Goal: Task Accomplishment & Management: Use online tool/utility

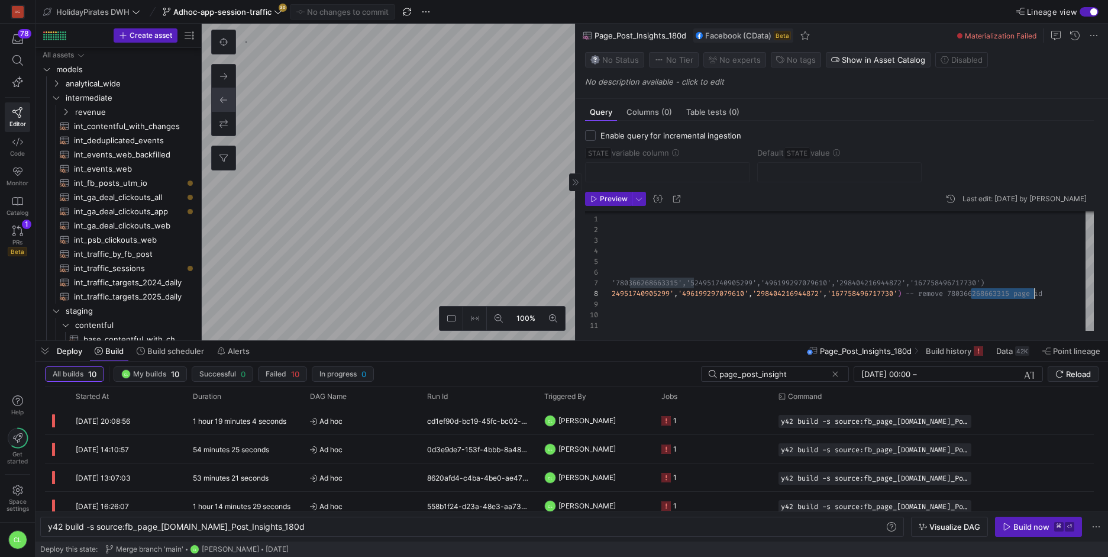
scroll to position [64, 916]
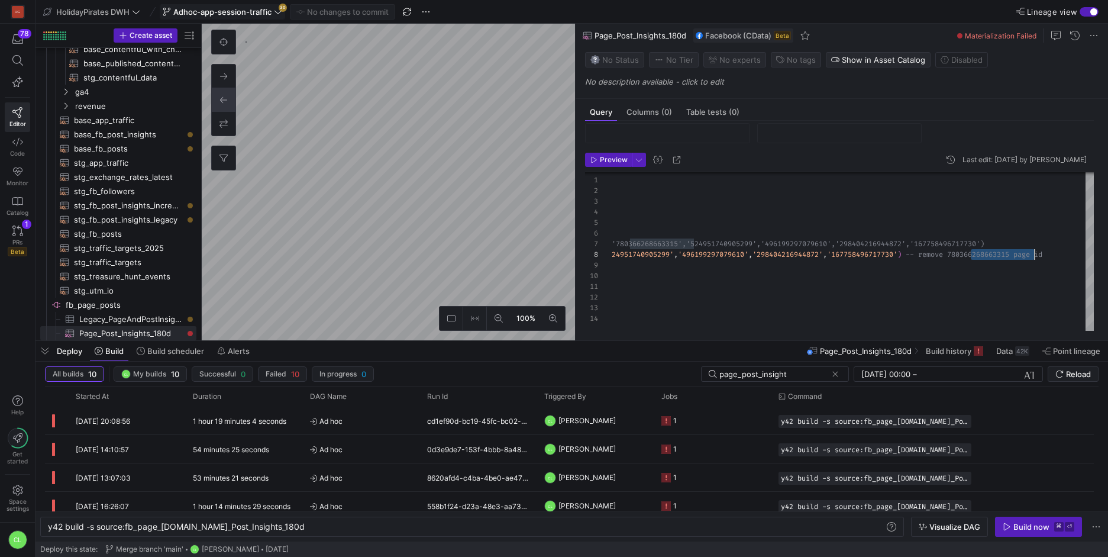
click at [275, 19] on button "Adhoc-app-session-traffic 30" at bounding box center [222, 11] width 125 height 15
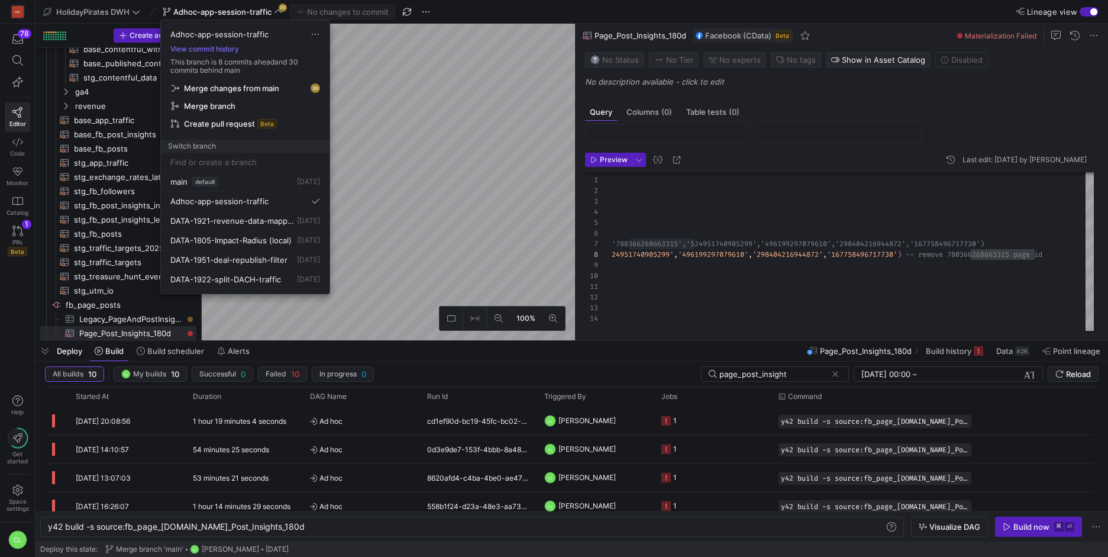
click at [528, 164] on div at bounding box center [554, 278] width 1108 height 557
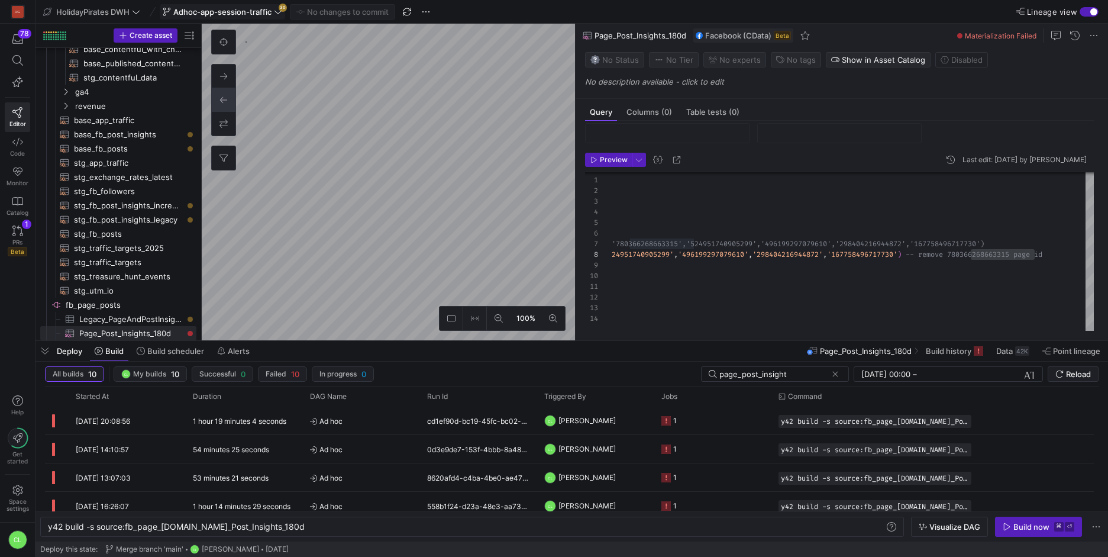
click at [259, 5] on span at bounding box center [222, 12] width 124 height 14
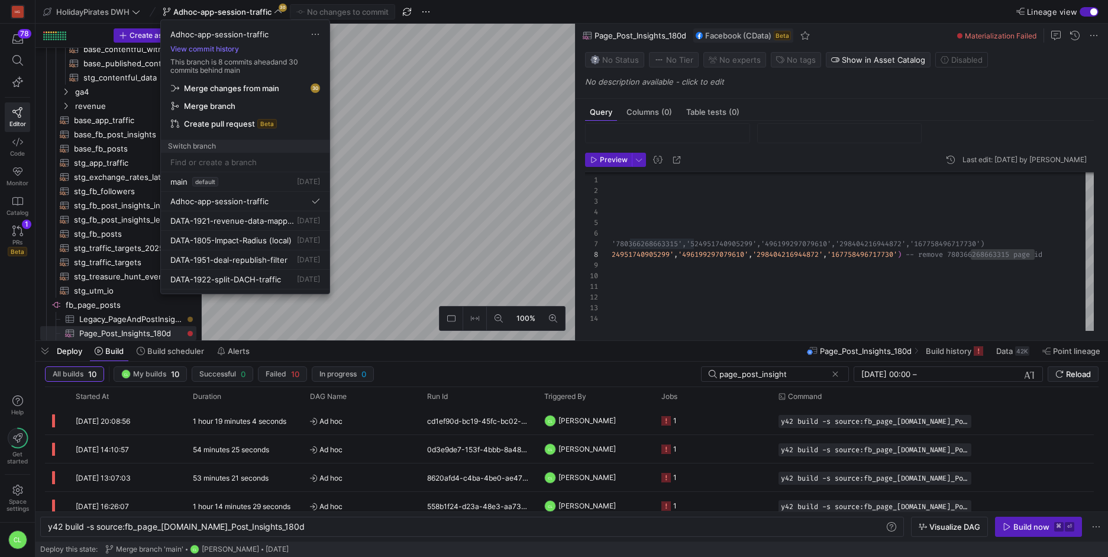
click at [282, 85] on span "Merge changes from main" at bounding box center [245, 87] width 149 height 9
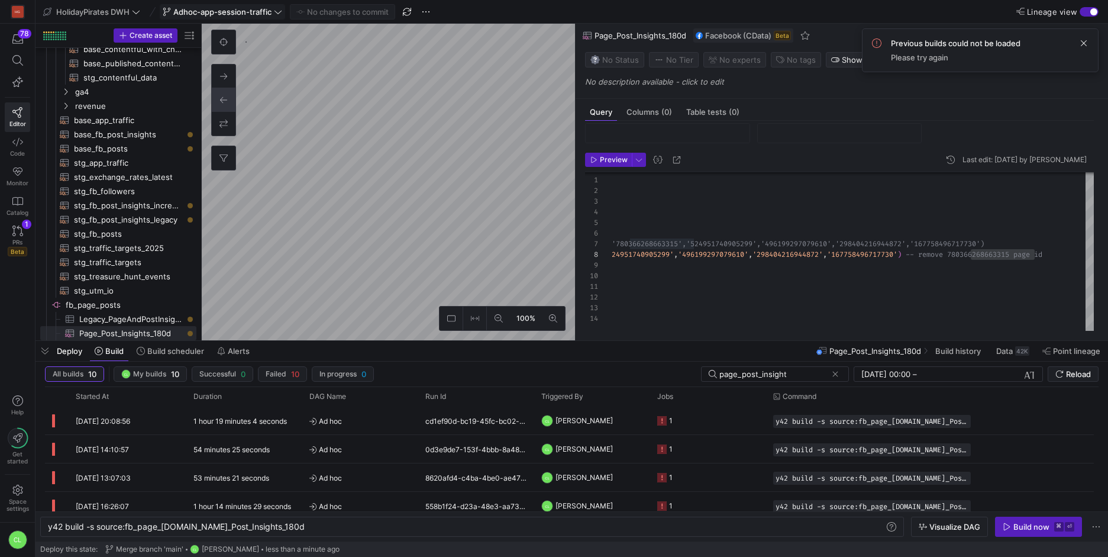
click at [275, 14] on icon at bounding box center [278, 12] width 8 height 8
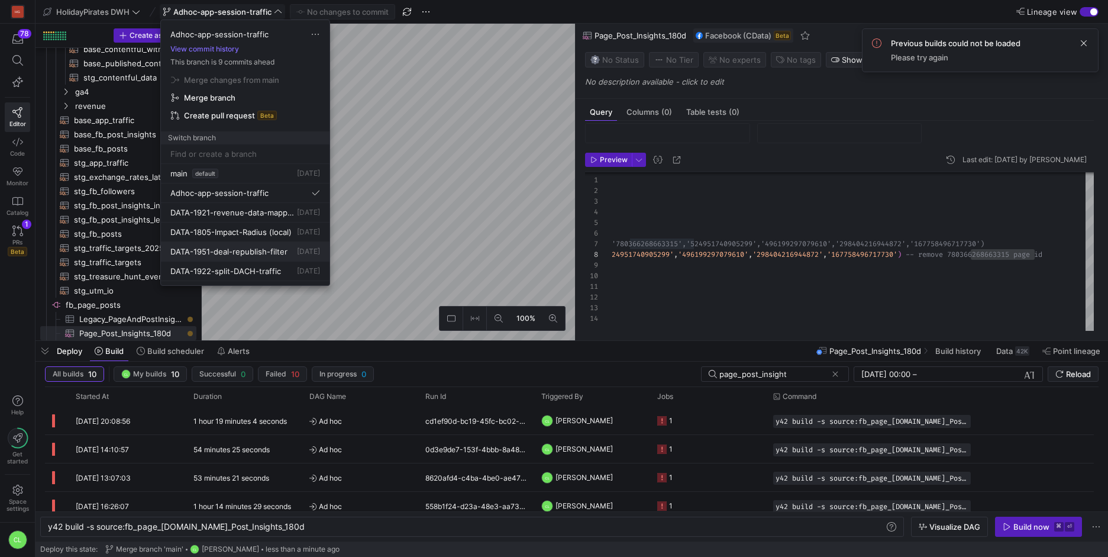
click at [253, 251] on span "DATA-1951-deal-republish-filter" at bounding box center [228, 251] width 117 height 9
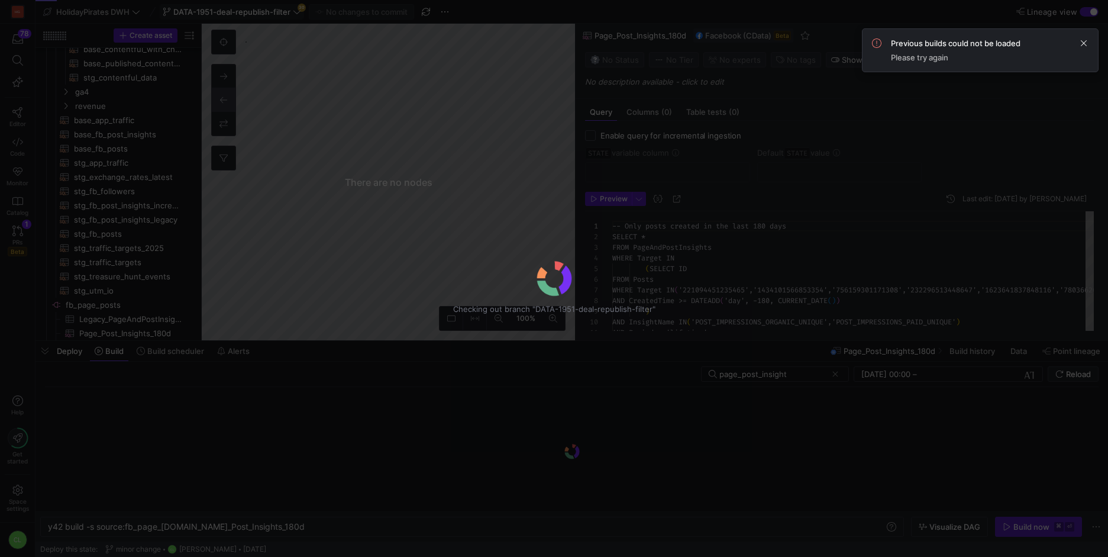
scroll to position [96, 0]
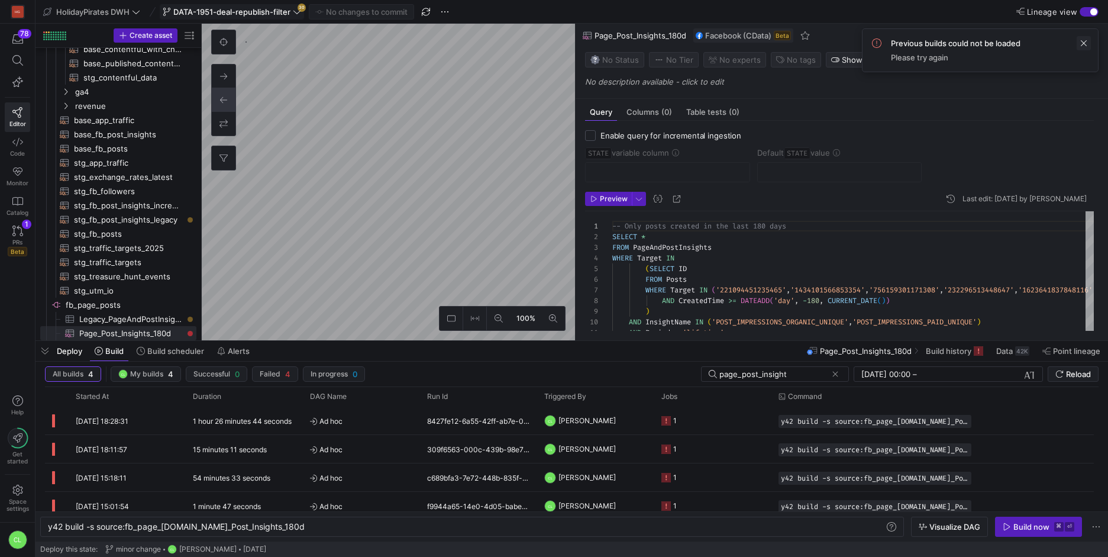
click at [1083, 43] on span at bounding box center [1084, 43] width 14 height 14
click at [279, 11] on span "DATA-1951-deal-republish-filter" at bounding box center [231, 11] width 117 height 9
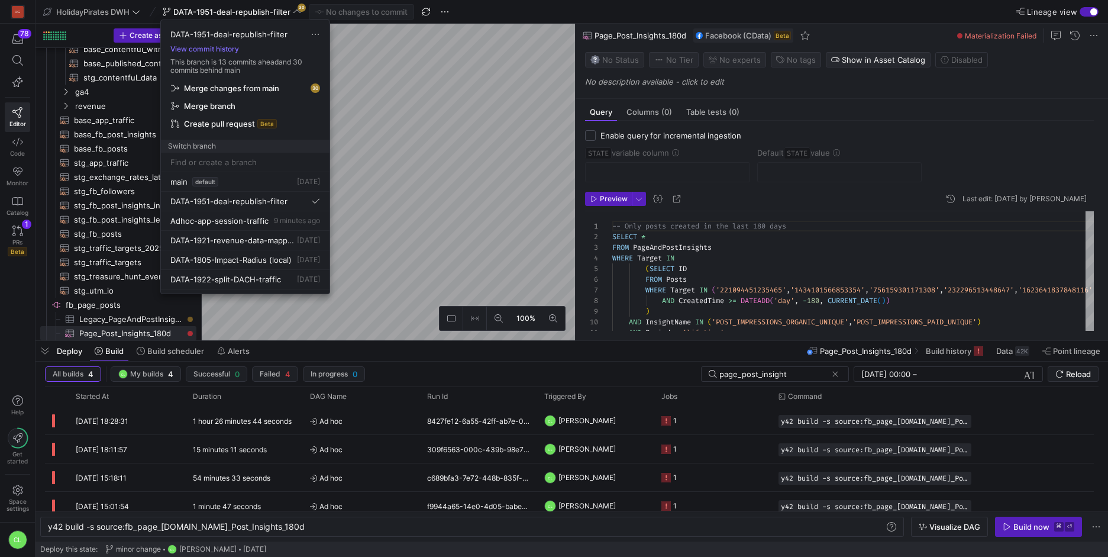
click at [280, 83] on span "Merge changes from main" at bounding box center [245, 87] width 149 height 9
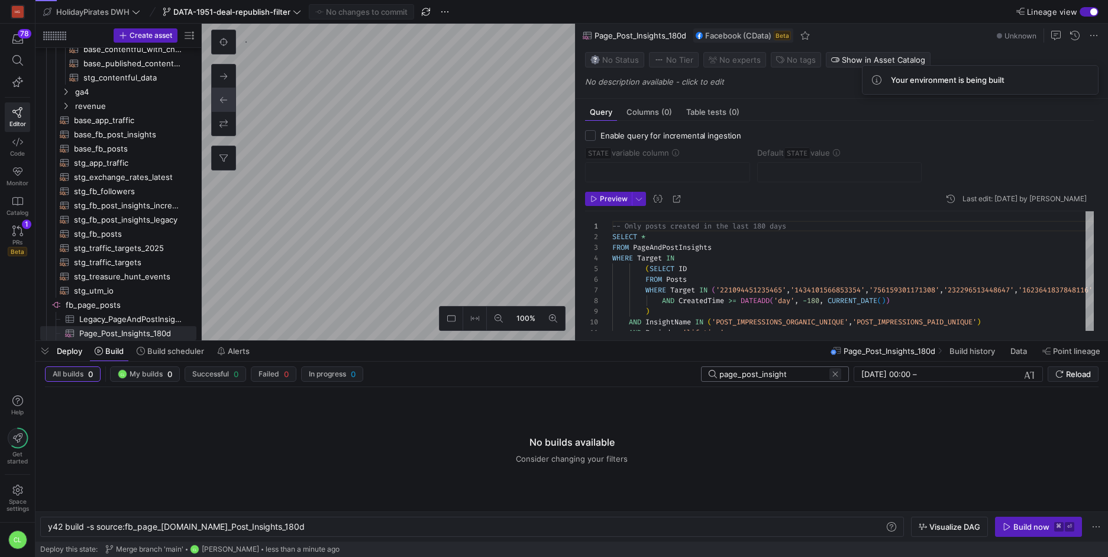
click at [830, 370] on span at bounding box center [836, 374] width 12 height 12
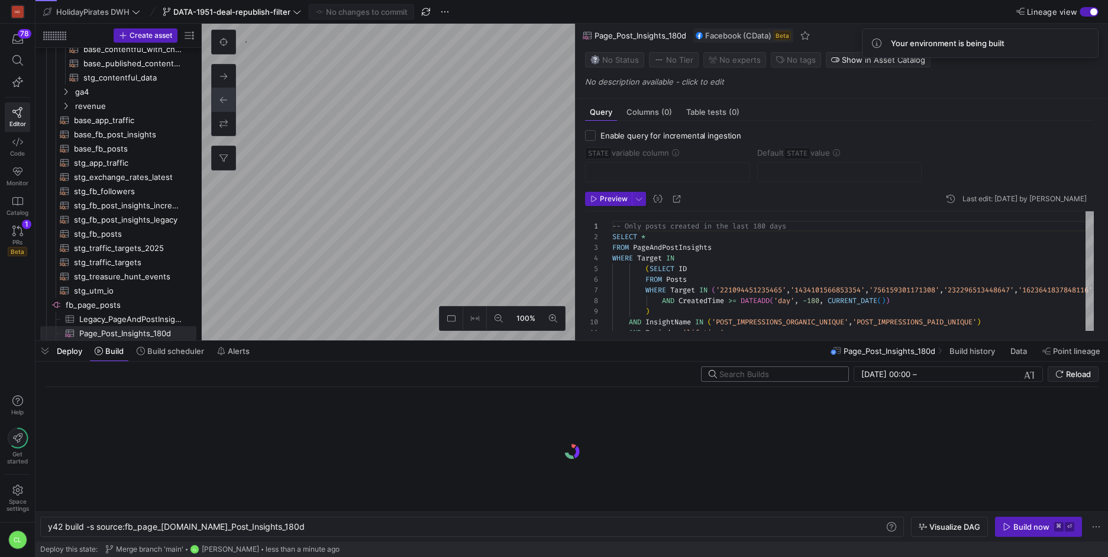
click at [602, 350] on div "Deploy Build Build scheduler Alerts Page_Post_Insights_180d Build history Data …" at bounding box center [572, 351] width 1073 height 20
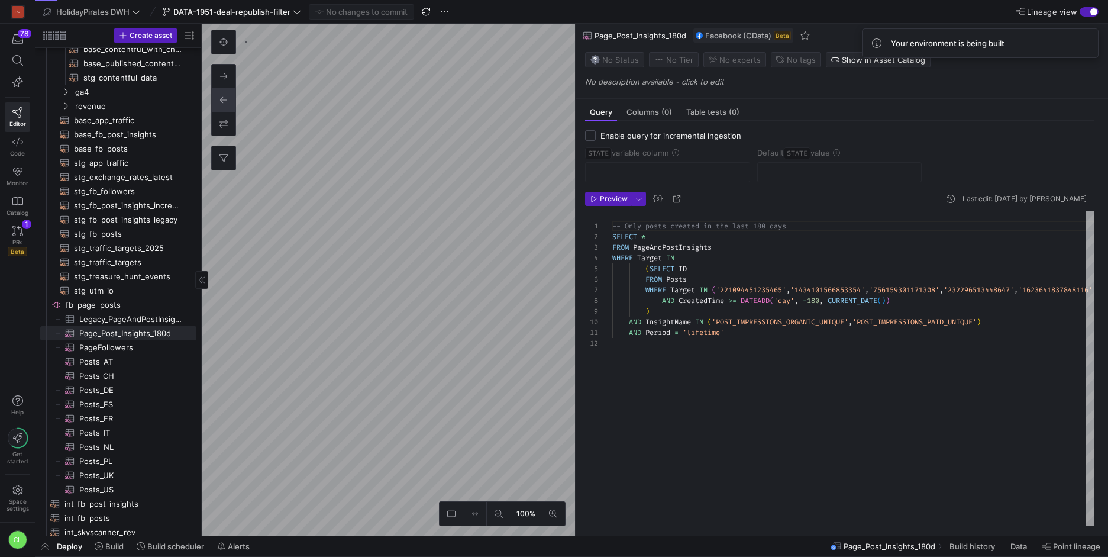
click at [166, 117] on as-split "Create asset Drag here to set row groups Drag here to set column labels Group 1…" at bounding box center [572, 280] width 1073 height 512
click at [576, 419] on as-split "100% 0 Query Columns (0) Table tests (0) Enable query for incremental ingestion…" at bounding box center [655, 280] width 906 height 512
click at [168, 456] on as-split "Create asset Drag here to set row groups Drag here to set column labels Group 1…" at bounding box center [572, 280] width 1073 height 512
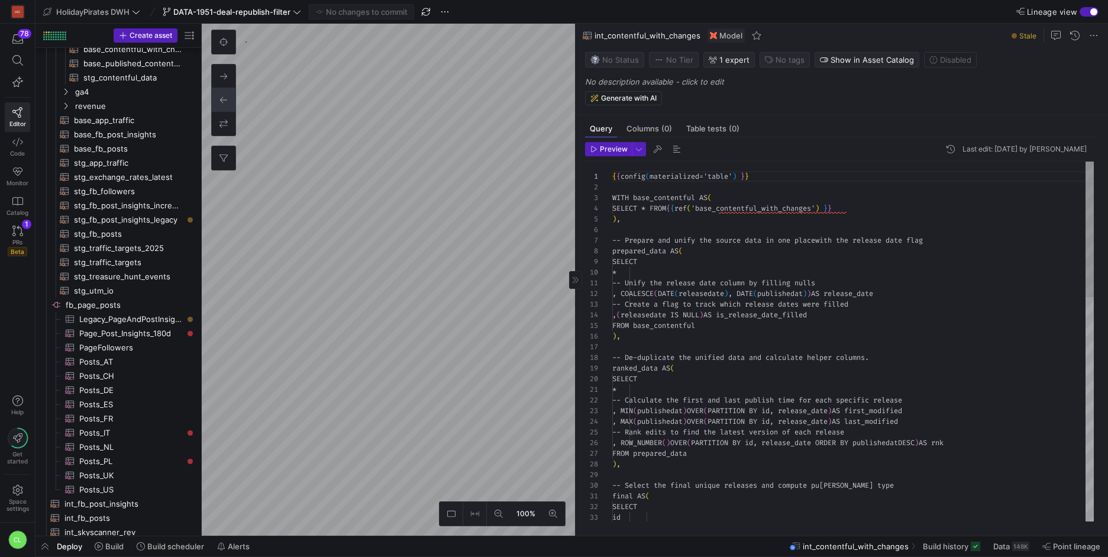
scroll to position [107, 0]
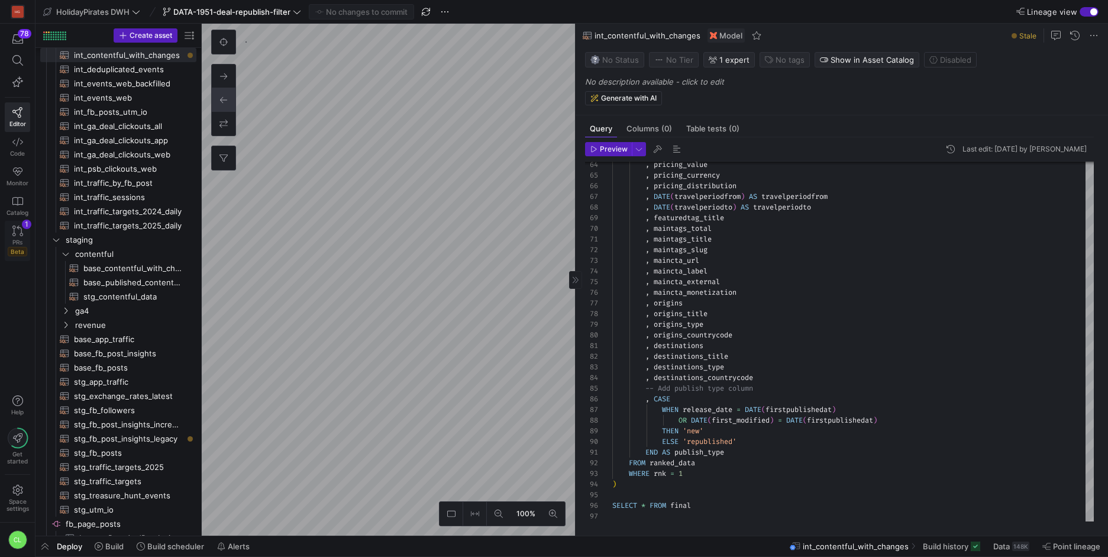
click at [19, 228] on icon at bounding box center [17, 230] width 11 height 11
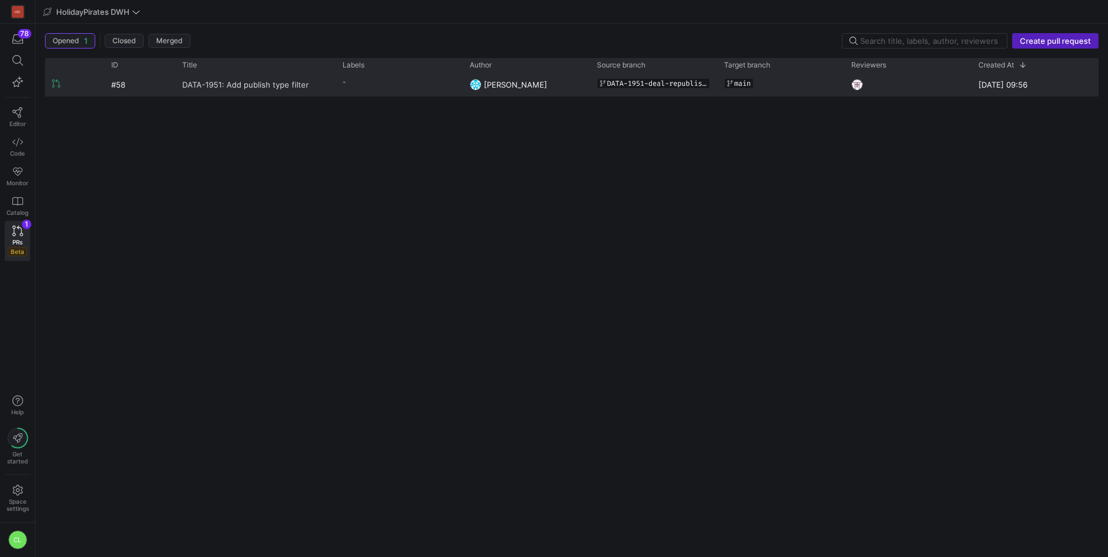
click at [287, 83] on span "DATA-1951: Add publish type filter" at bounding box center [245, 84] width 127 height 22
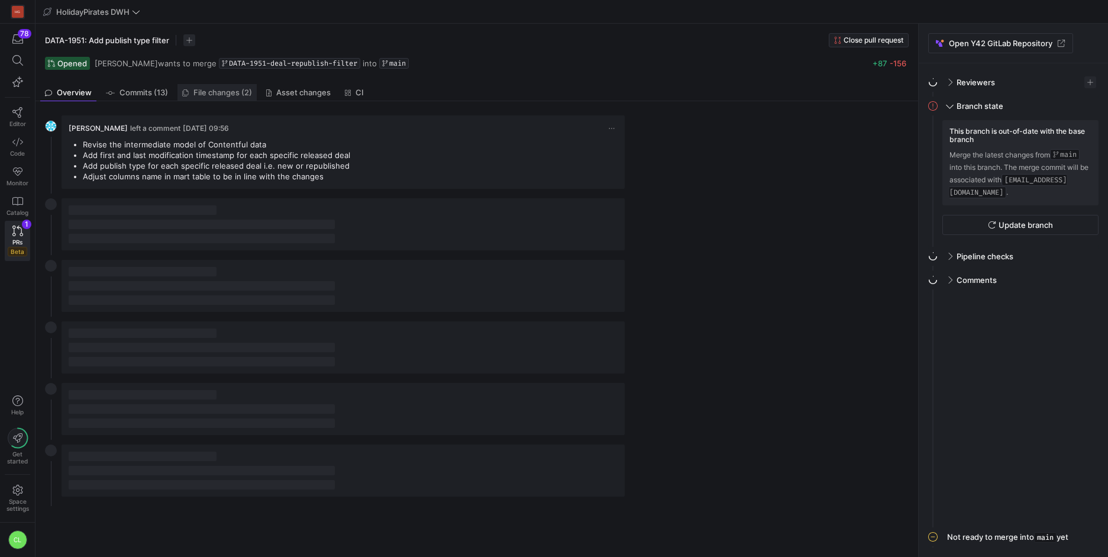
click at [215, 95] on span "File changes (2)" at bounding box center [222, 93] width 59 height 8
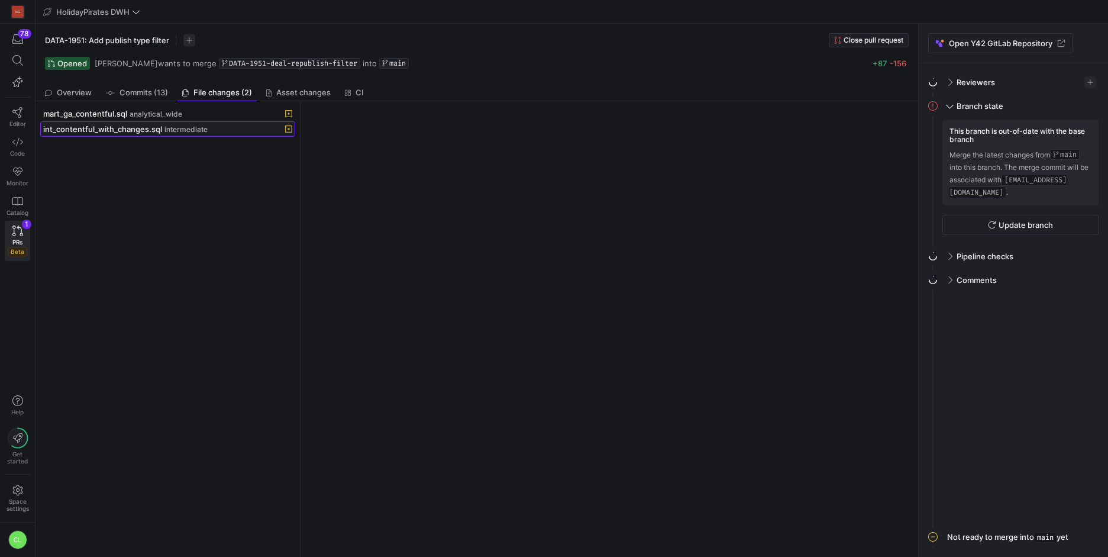
click at [220, 126] on div "int_contentful_with_changes.sql intermediate" at bounding box center [154, 128] width 223 height 9
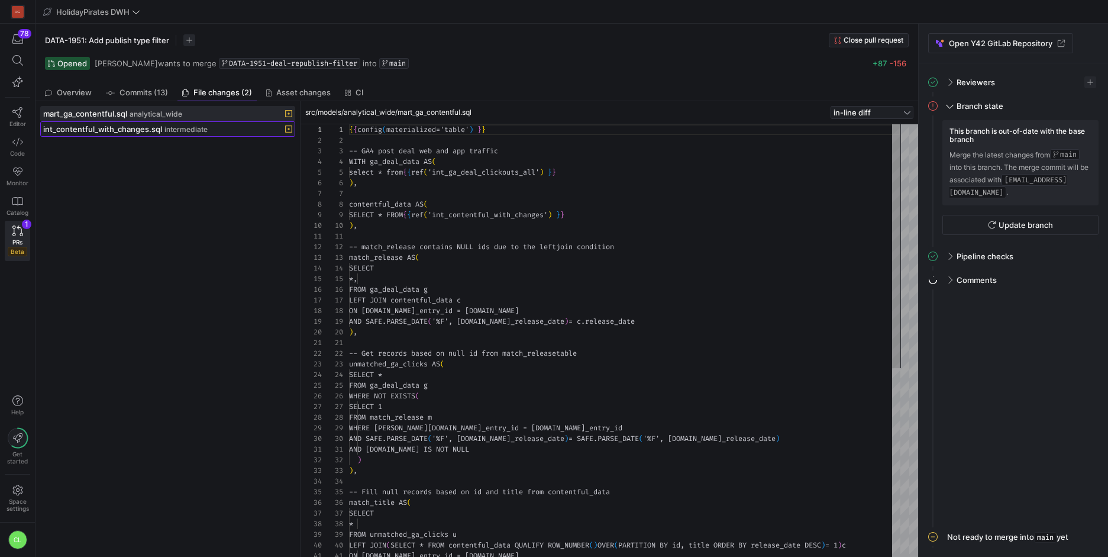
scroll to position [107, 0]
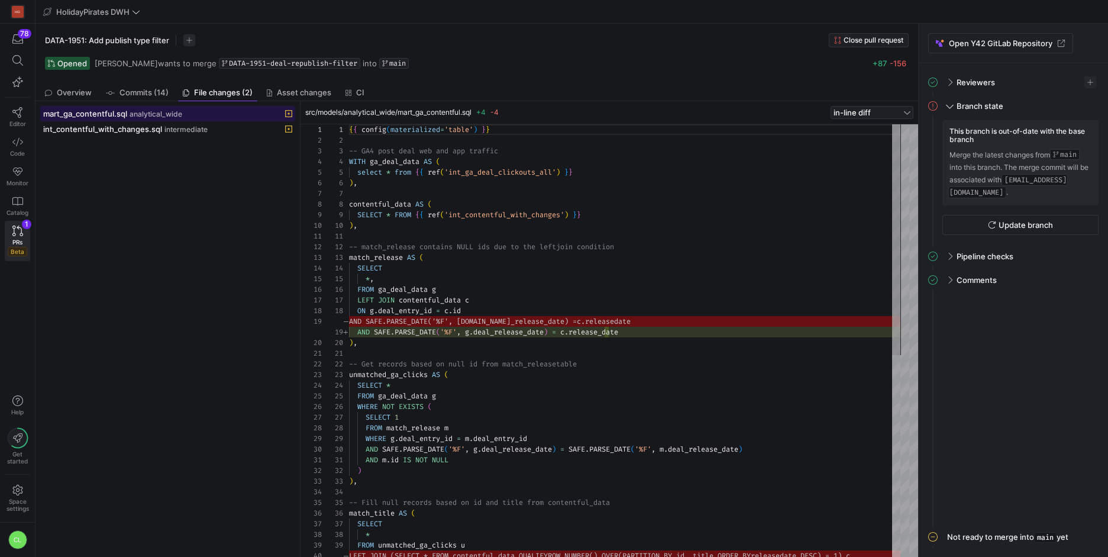
click at [126, 116] on span "mart_ga_contentful.sql" at bounding box center [85, 113] width 84 height 9
click at [198, 115] on div "mart_ga_contentful.sql analytical_wide" at bounding box center [154, 113] width 223 height 9
click at [197, 136] on button "int_contentful_with_changes.sql intermediate" at bounding box center [167, 128] width 255 height 15
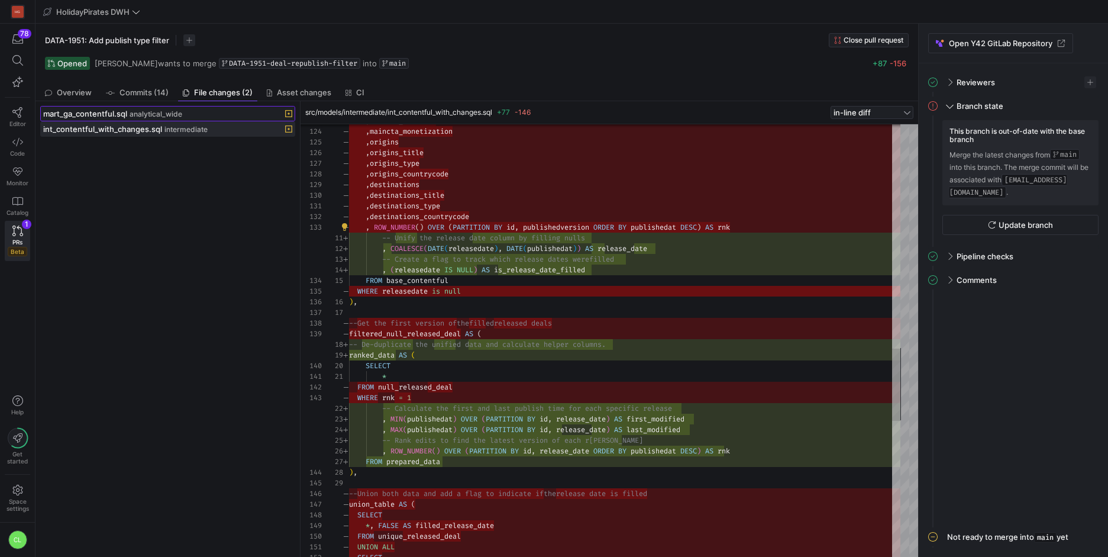
click at [173, 117] on span "analytical_wide" at bounding box center [156, 114] width 53 height 8
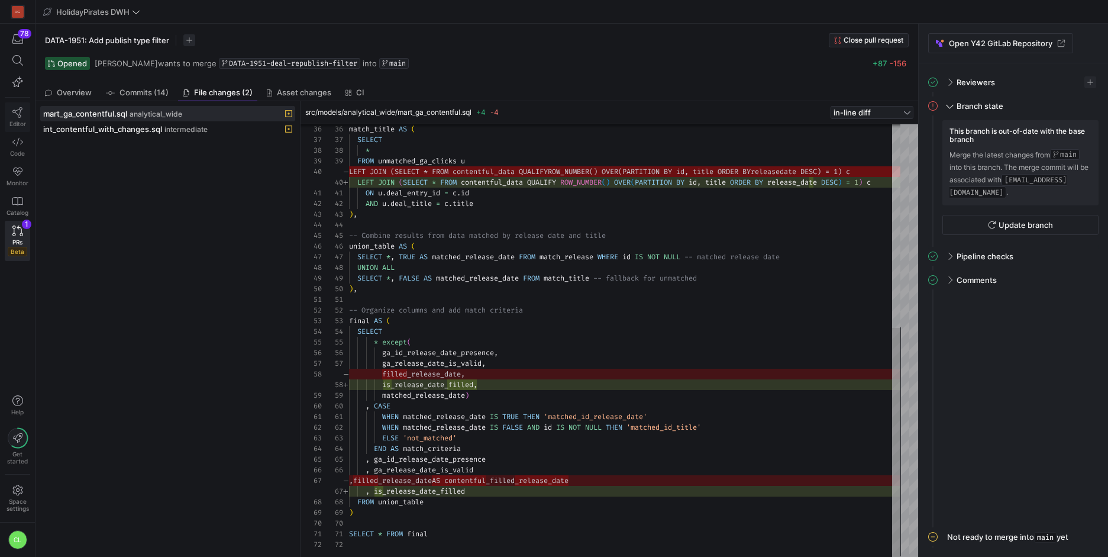
click at [22, 107] on link "Editor" at bounding box center [17, 117] width 25 height 30
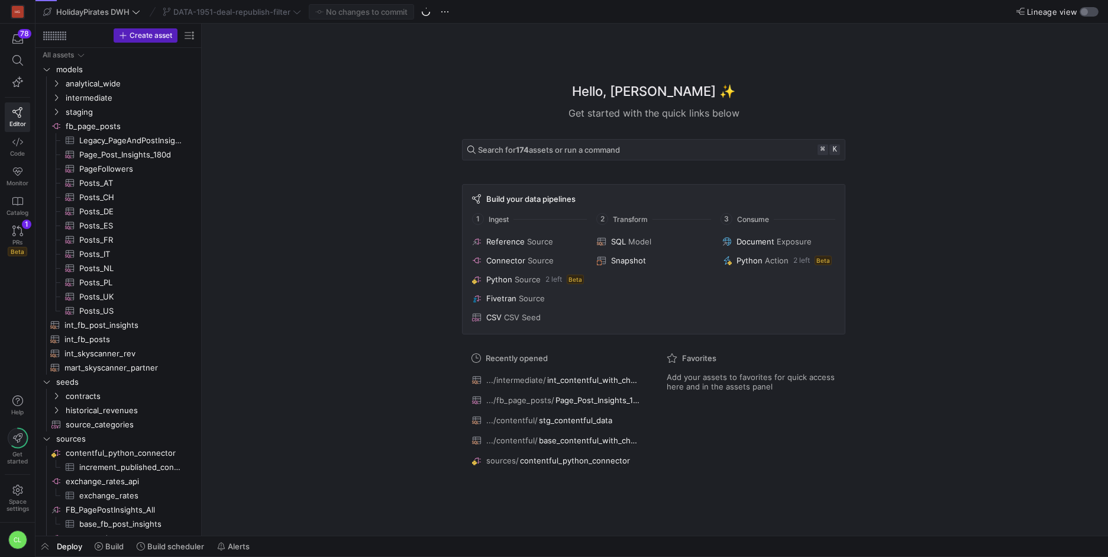
click at [1087, 13] on div "button" at bounding box center [1084, 11] width 7 height 7
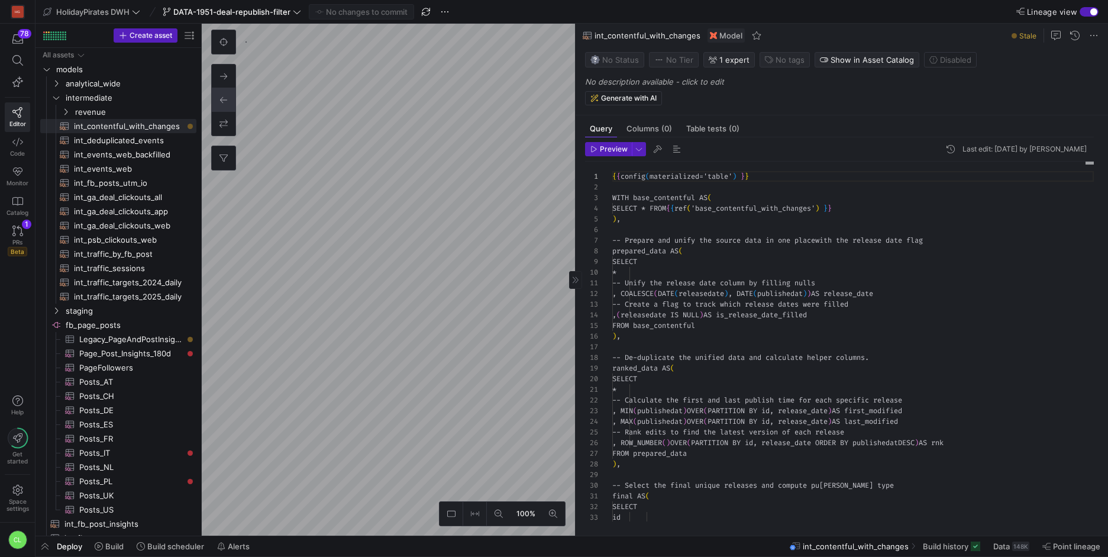
scroll to position [107, 0]
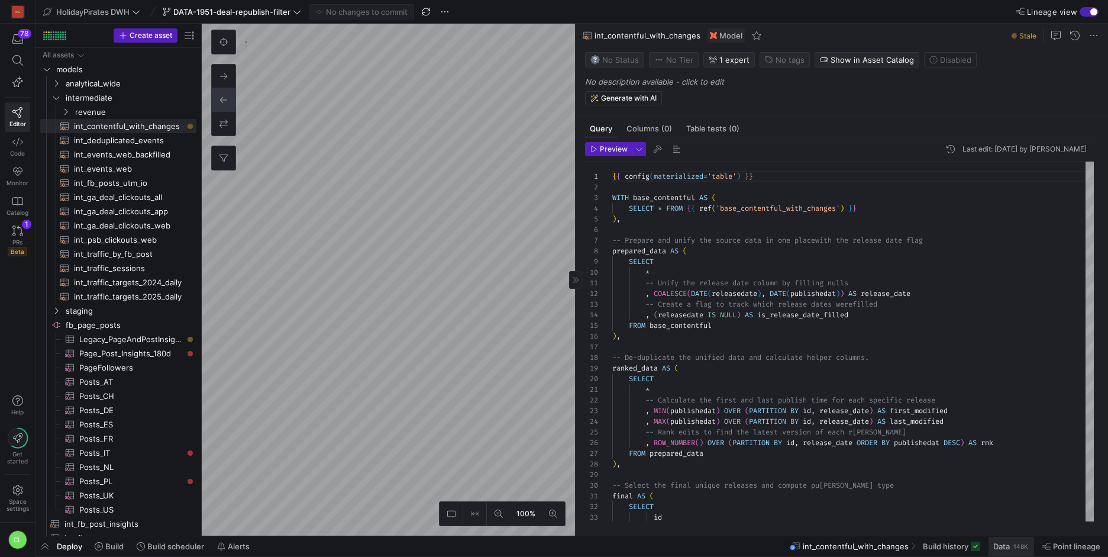
click at [992, 549] on span at bounding box center [1012, 546] width 46 height 19
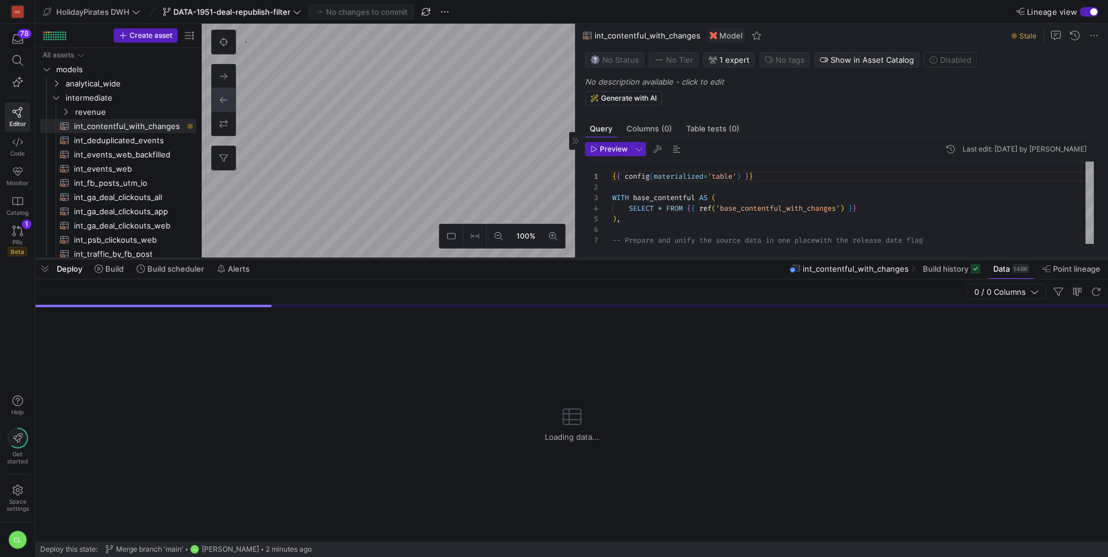
drag, startPoint x: 724, startPoint y: 342, endPoint x: 759, endPoint y: 259, distance: 89.7
click at [759, 259] on div at bounding box center [572, 258] width 1073 height 5
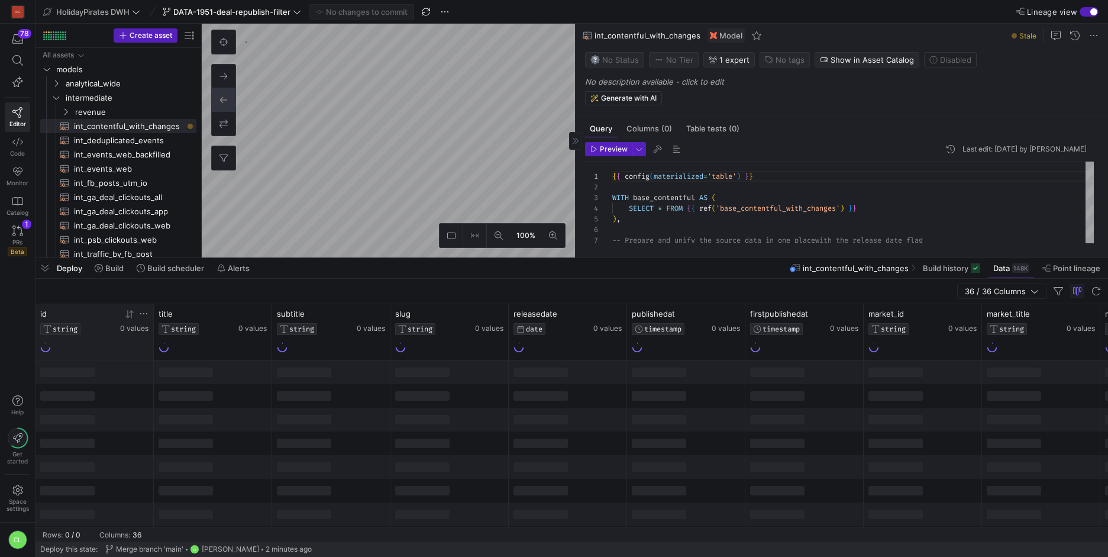
click at [144, 314] on icon at bounding box center [143, 313] width 9 height 9
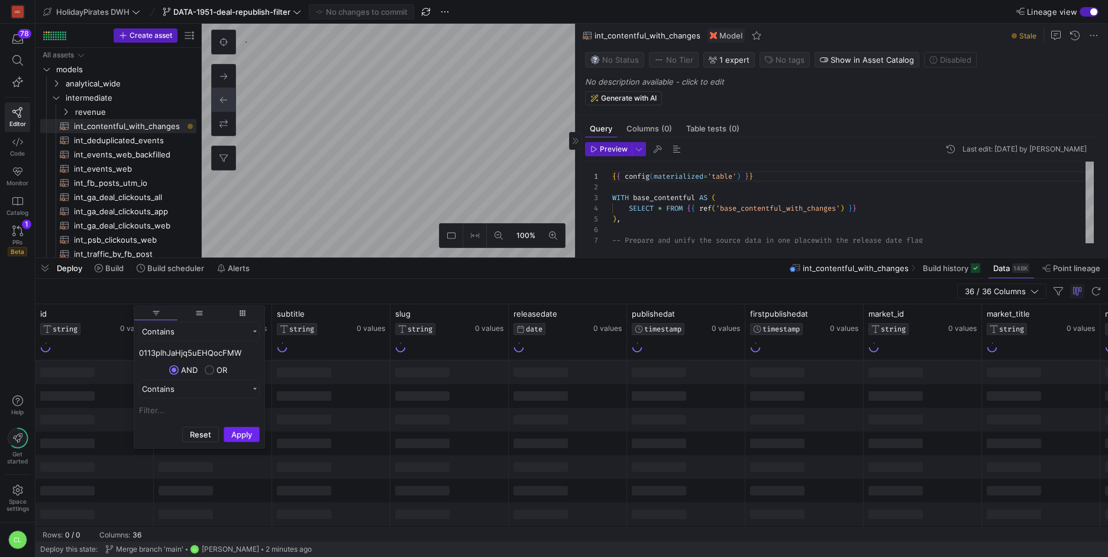
type input "0113plhJaHjq5uEHQocFMW"
click at [244, 435] on button "Apply" at bounding box center [242, 434] width 36 height 15
click at [451, 425] on div at bounding box center [450, 420] width 118 height 24
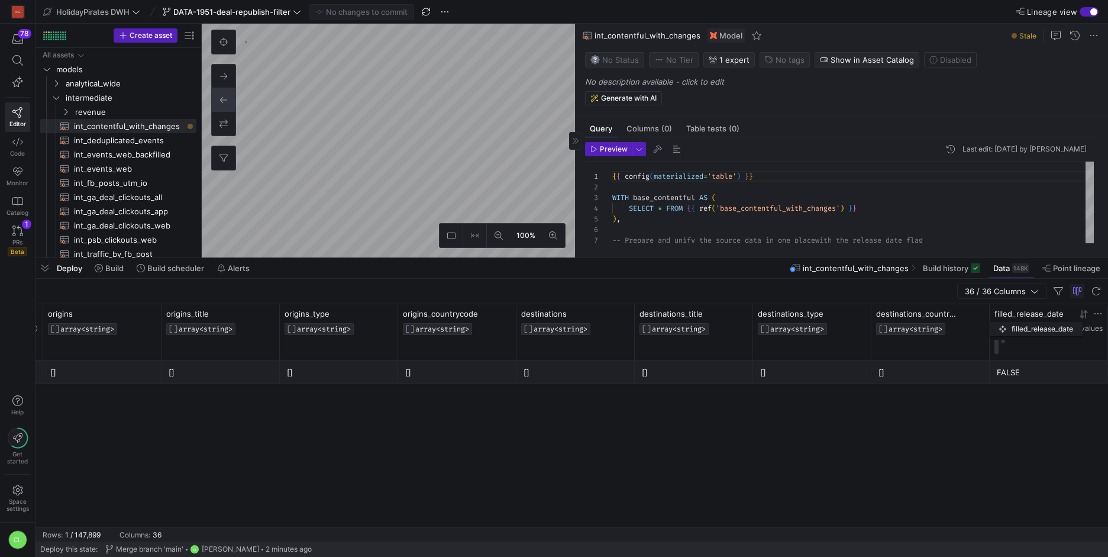
drag, startPoint x: 1027, startPoint y: 318, endPoint x: 1014, endPoint y: 320, distance: 12.5
click at [1014, 320] on div "filled_release_date BOOL" at bounding box center [1034, 322] width 78 height 26
click at [1002, 293] on span "36 / 36 Columns" at bounding box center [998, 290] width 66 height 9
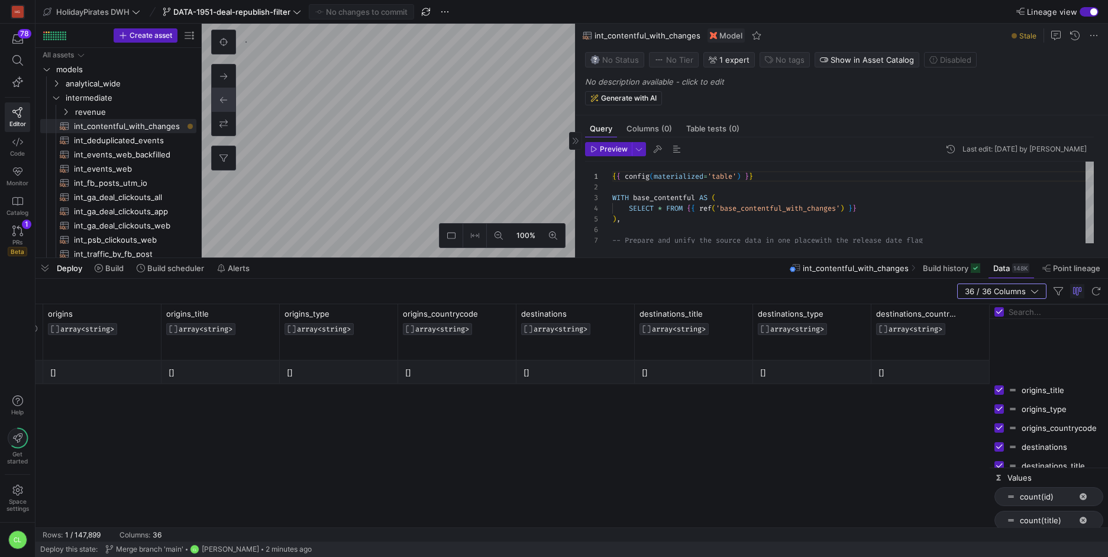
scroll to position [538, 0]
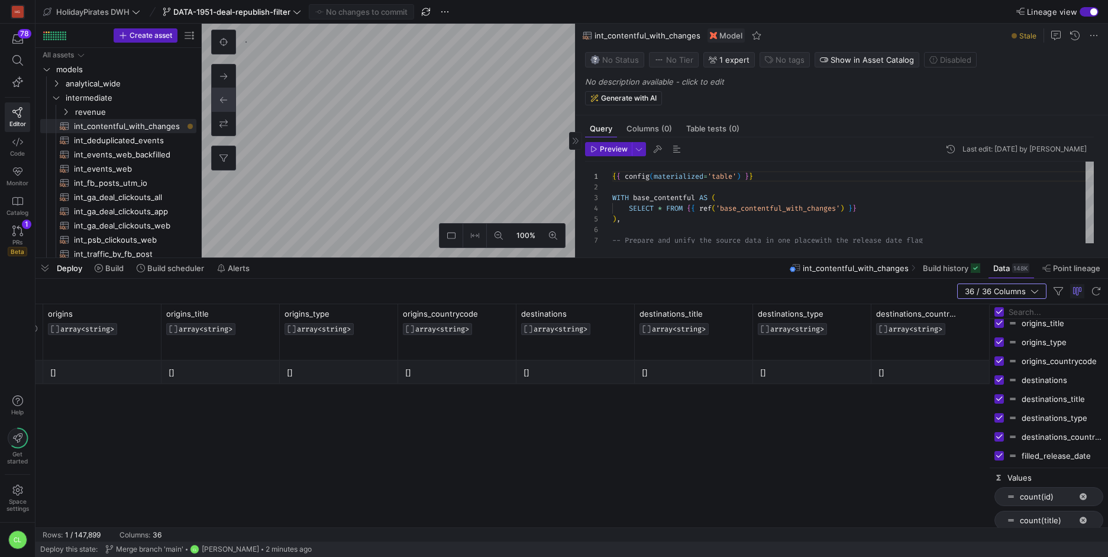
click at [998, 435] on input "Press SPACE to toggle visibility (visible)" at bounding box center [999, 436] width 9 height 9
checkbox input "false"
click at [1001, 418] on input "Press SPACE to toggle visibility (visible)" at bounding box center [999, 417] width 9 height 9
checkbox input "false"
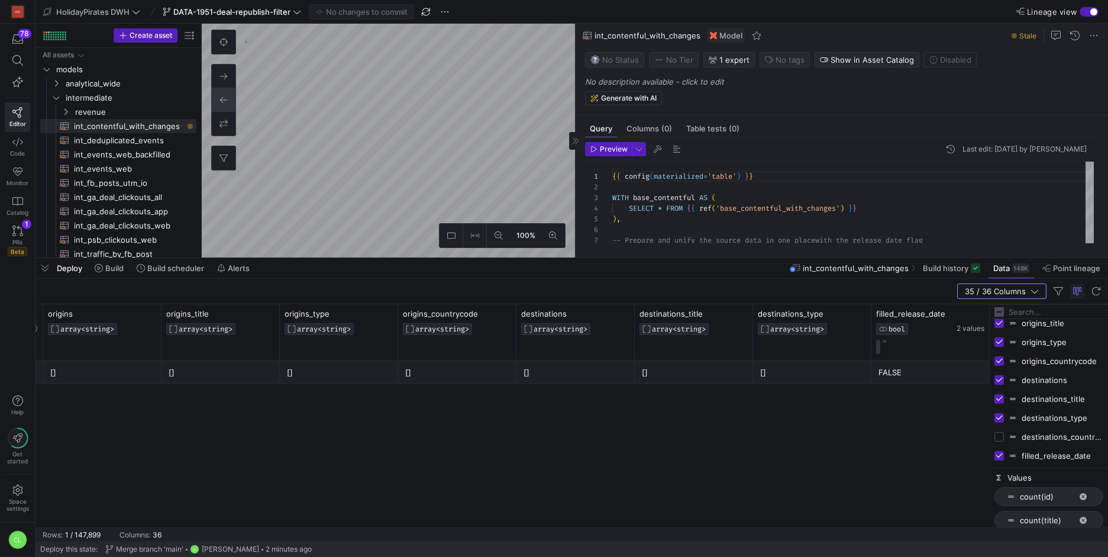
scroll to position [0, 3069]
click at [1002, 398] on input "Press SPACE to toggle visibility (visible)" at bounding box center [999, 398] width 9 height 9
checkbox input "false"
click at [1001, 376] on input "Press SPACE to toggle visibility (visible)" at bounding box center [999, 379] width 9 height 9
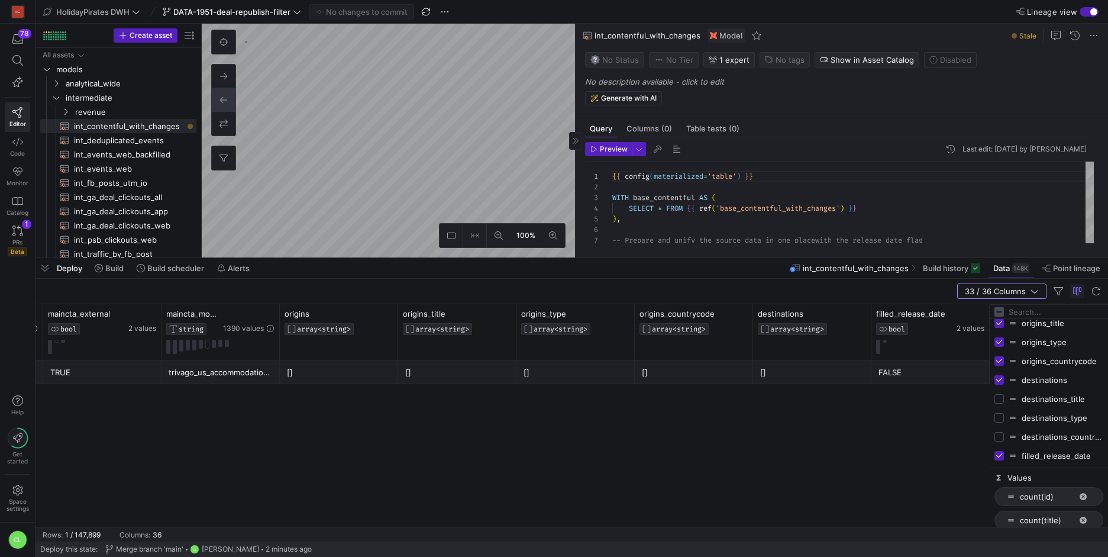
checkbox input "false"
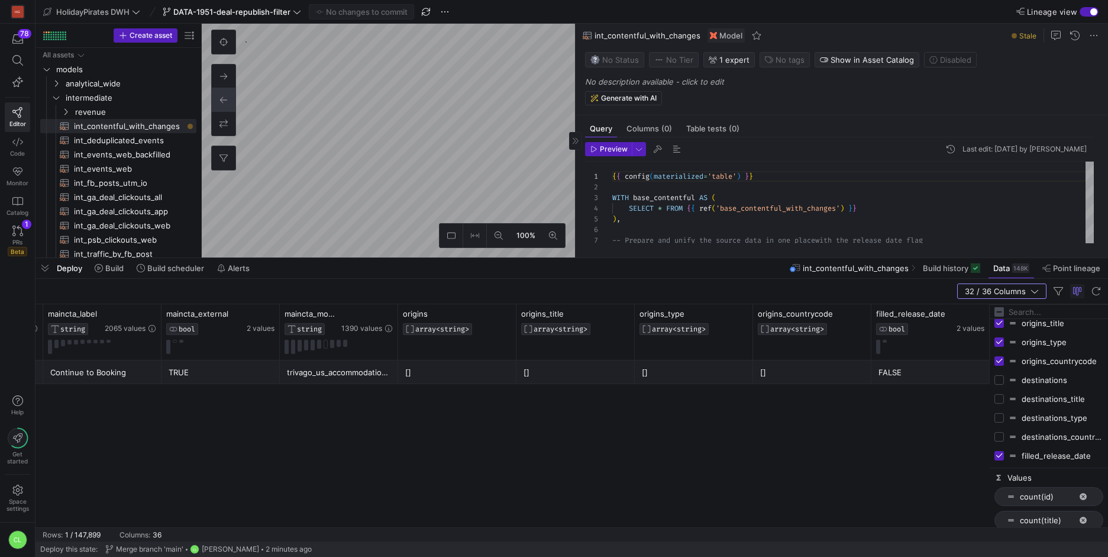
scroll to position [0, 2832]
click at [1000, 359] on input "Press SPACE to toggle visibility (visible)" at bounding box center [999, 360] width 9 height 9
checkbox input "false"
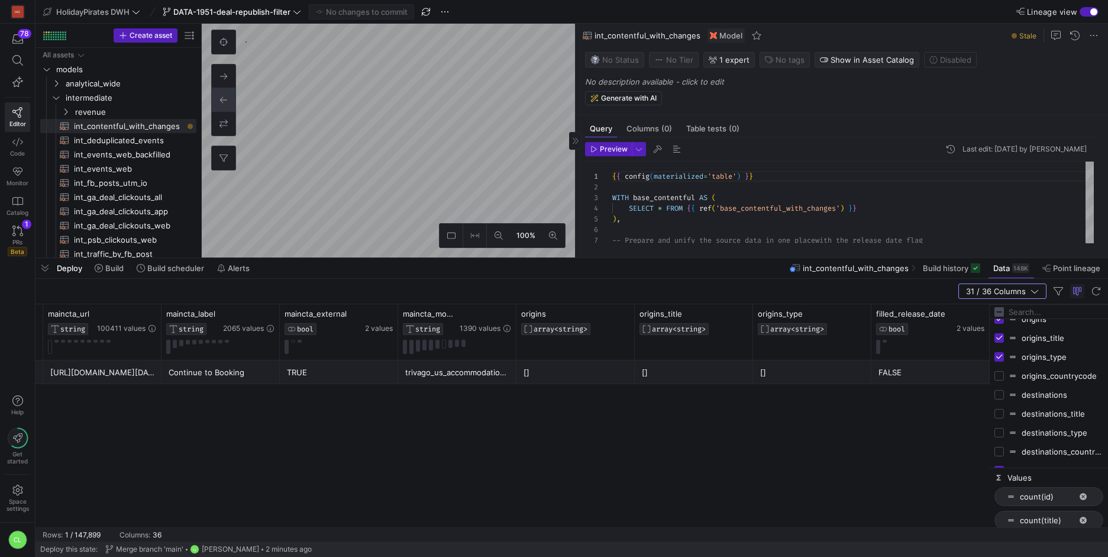
click at [1001, 361] on input "Press SPACE to toggle visibility (visible)" at bounding box center [999, 356] width 9 height 9
checkbox input "false"
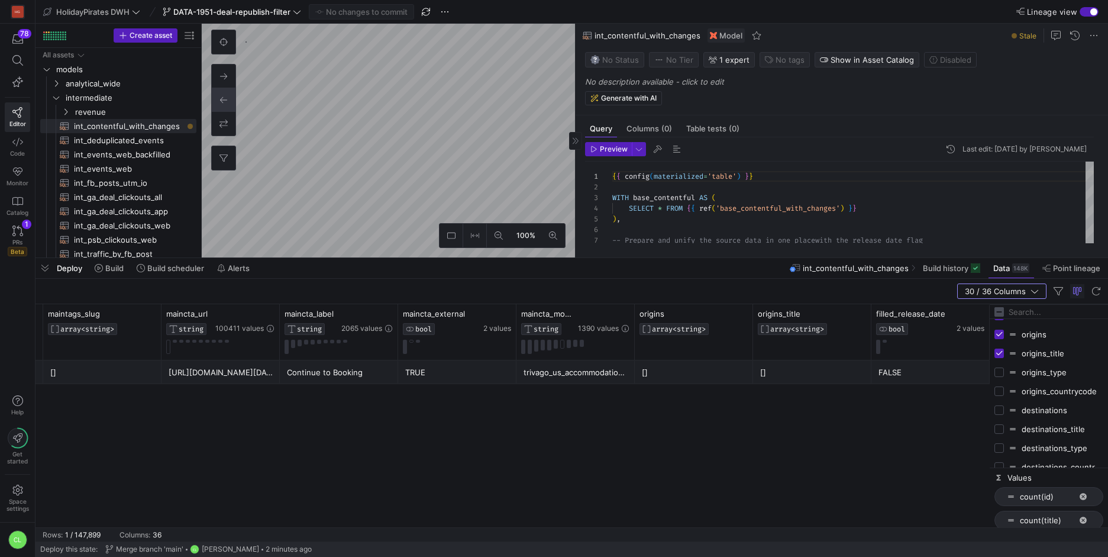
click at [1001, 360] on div "origins_title" at bounding box center [1049, 353] width 109 height 19
click at [998, 334] on input "Press SPACE to toggle visibility (visible)" at bounding box center [999, 334] width 9 height 9
checkbox input "false"
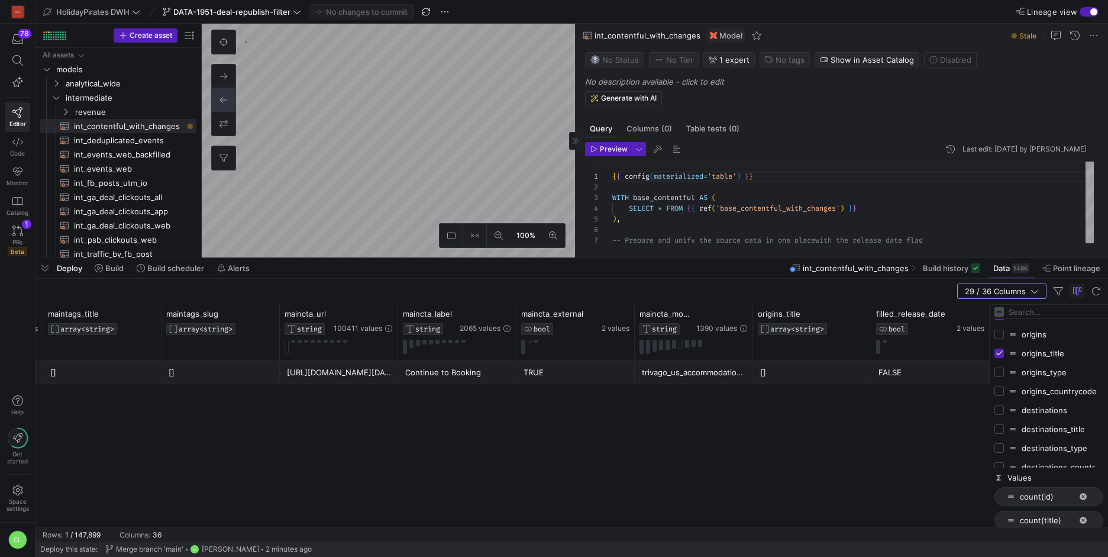
click at [999, 352] on input "Press SPACE to toggle visibility (visible)" at bounding box center [999, 352] width 9 height 9
checkbox input "false"
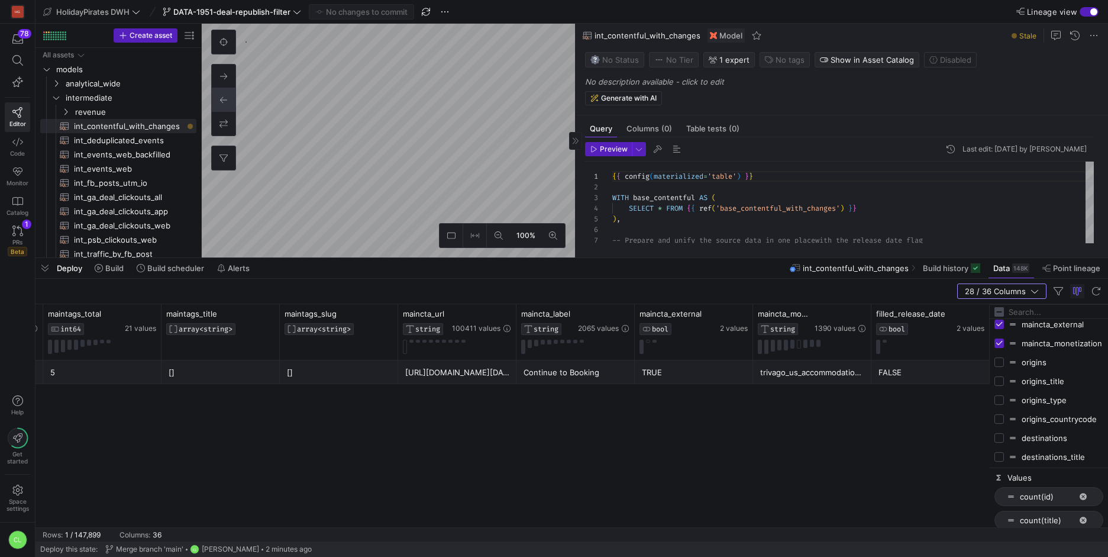
click at [999, 347] on input "Press SPACE to toggle visibility (visible)" at bounding box center [999, 342] width 9 height 9
checkbox input "false"
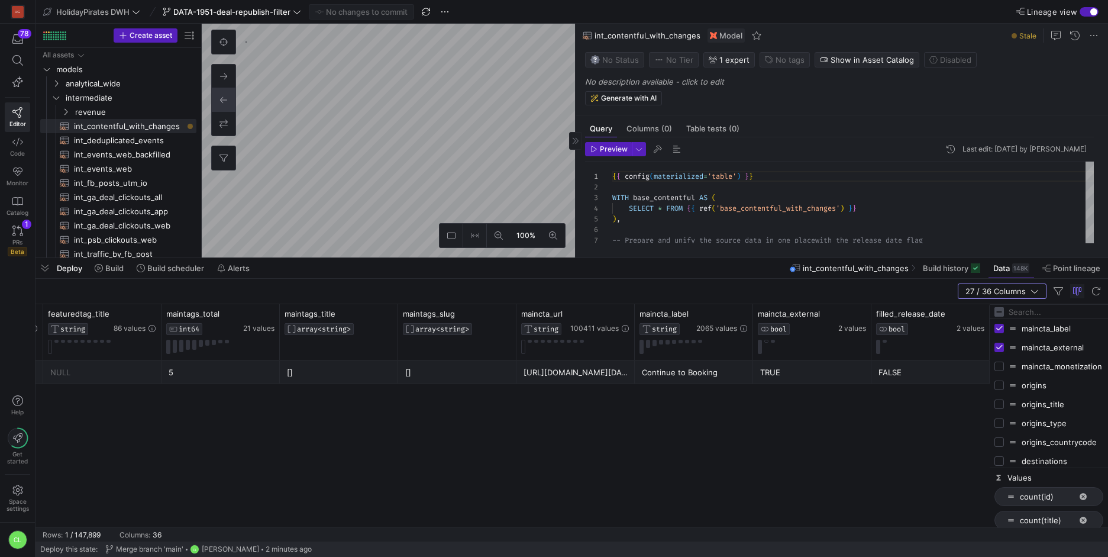
click at [999, 347] on input "Press SPACE to toggle visibility (visible)" at bounding box center [999, 347] width 9 height 9
checkbox input "false"
click at [999, 331] on input "Press SPACE to toggle visibility (visible)" at bounding box center [999, 328] width 9 height 9
checkbox input "false"
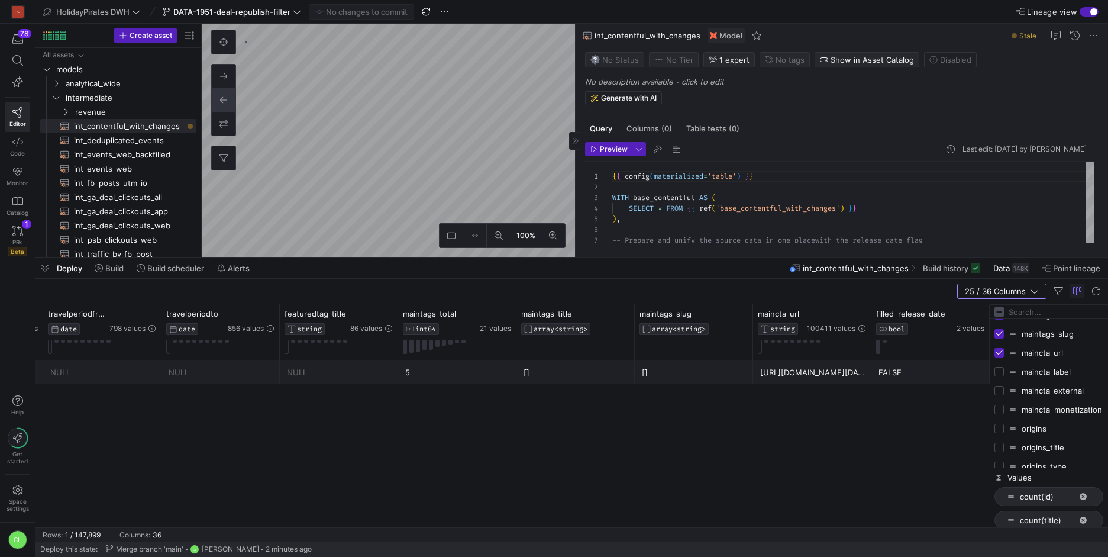
click at [1001, 354] on input "Press SPACE to toggle visibility (visible)" at bounding box center [999, 352] width 9 height 9
checkbox input "false"
click at [1001, 334] on input "Press SPACE to toggle visibility (visible)" at bounding box center [999, 333] width 9 height 9
checkbox input "false"
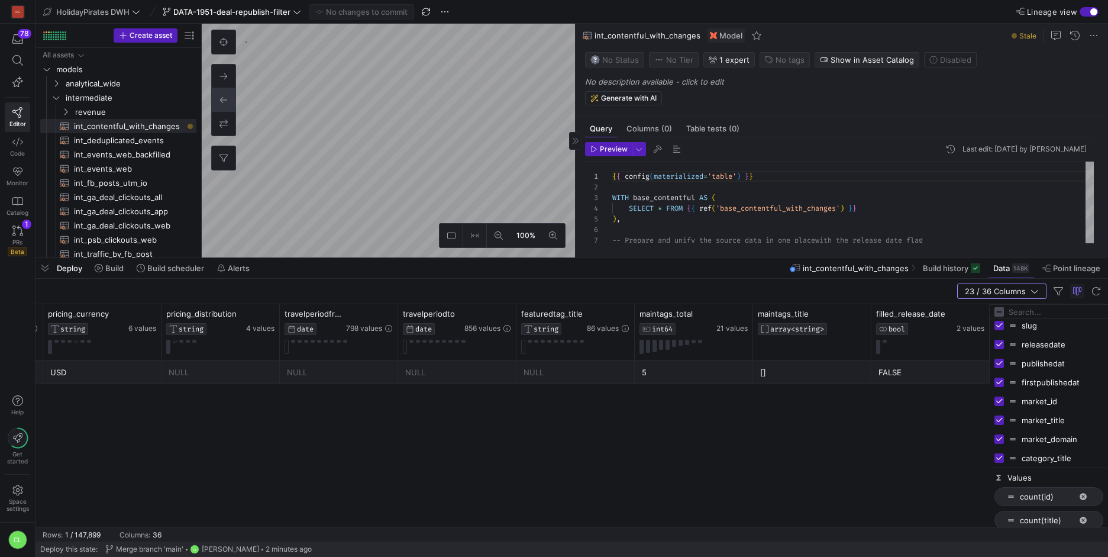
click at [1003, 406] on div "market_id" at bounding box center [1049, 401] width 109 height 19
click at [1003, 404] on input "Press SPACE to toggle visibility (visible)" at bounding box center [999, 400] width 9 height 9
checkbox input "false"
click at [1000, 421] on input "Press SPACE to toggle visibility (visible)" at bounding box center [999, 419] width 9 height 9
checkbox input "false"
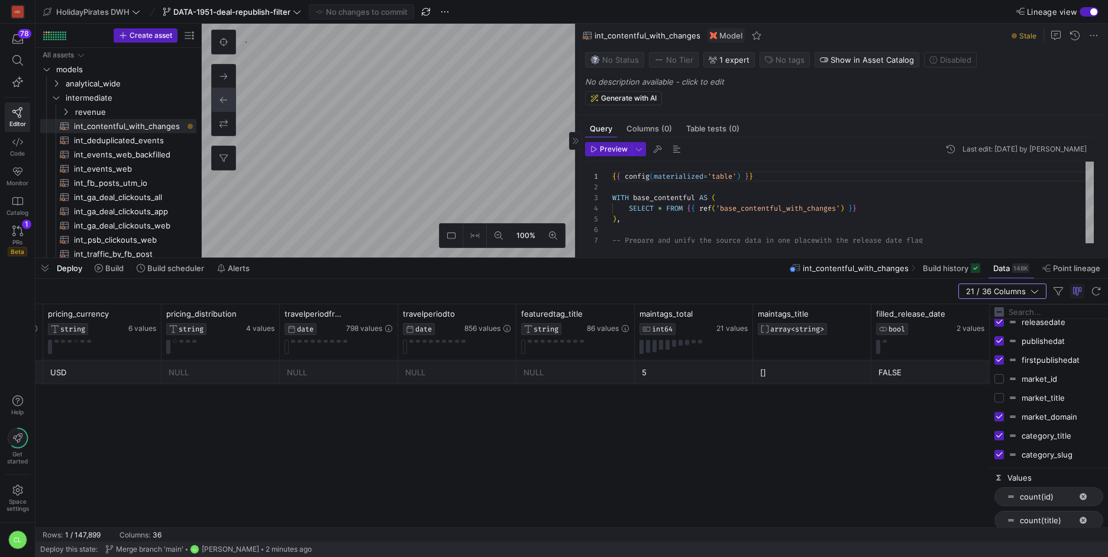
click at [1000, 420] on input "Press SPACE to toggle visibility (visible)" at bounding box center [999, 416] width 9 height 9
checkbox input "false"
click at [997, 405] on div "category_title" at bounding box center [1049, 411] width 109 height 19
click at [997, 411] on input "Press SPACE to toggle visibility (visible)" at bounding box center [999, 411] width 9 height 9
checkbox input "false"
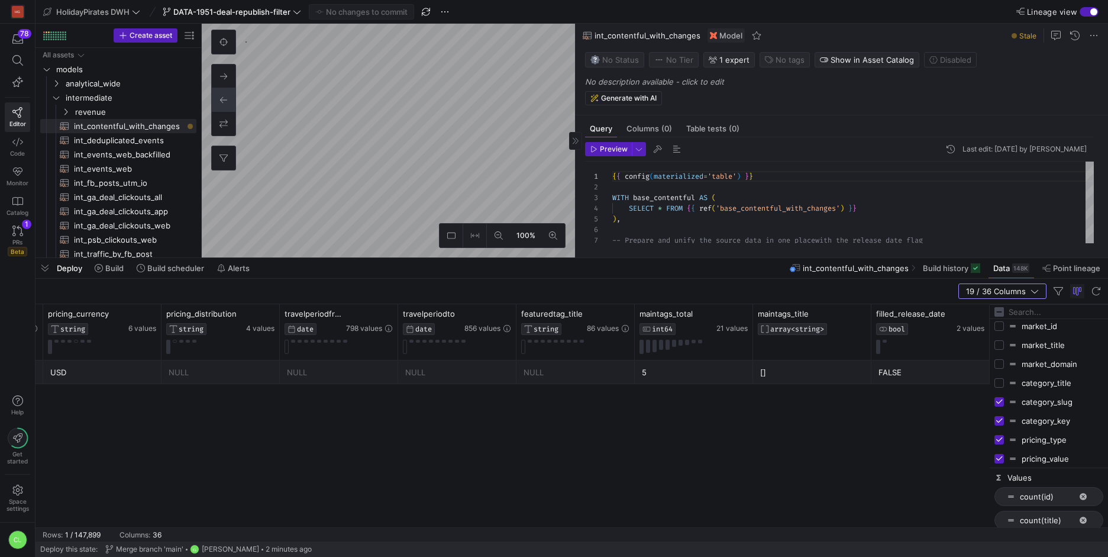
click at [1001, 398] on input "Press SPACE to toggle visibility (visible)" at bounding box center [999, 401] width 9 height 9
checkbox input "false"
click at [999, 421] on input "Press SPACE to toggle visibility (visible)" at bounding box center [999, 420] width 9 height 9
checkbox input "false"
click at [999, 419] on input "Press SPACE to toggle visibility (visible)" at bounding box center [999, 416] width 9 height 9
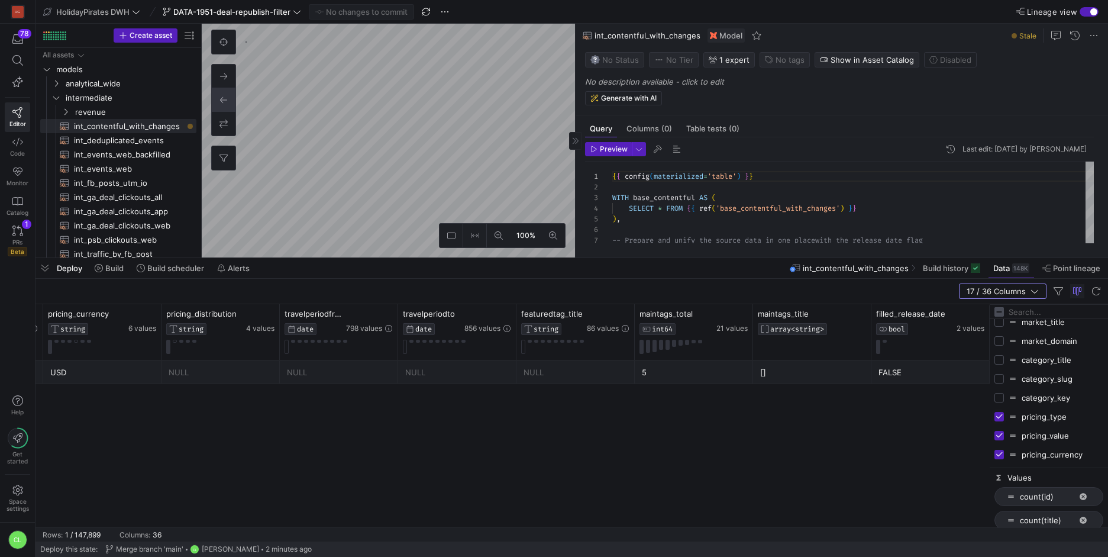
checkbox input "false"
click at [1001, 402] on input "Press SPACE to toggle visibility (visible)" at bounding box center [999, 403] width 9 height 9
checkbox input "false"
click at [999, 427] on input "Press SPACE to toggle visibility (visible)" at bounding box center [999, 422] width 9 height 9
checkbox input "false"
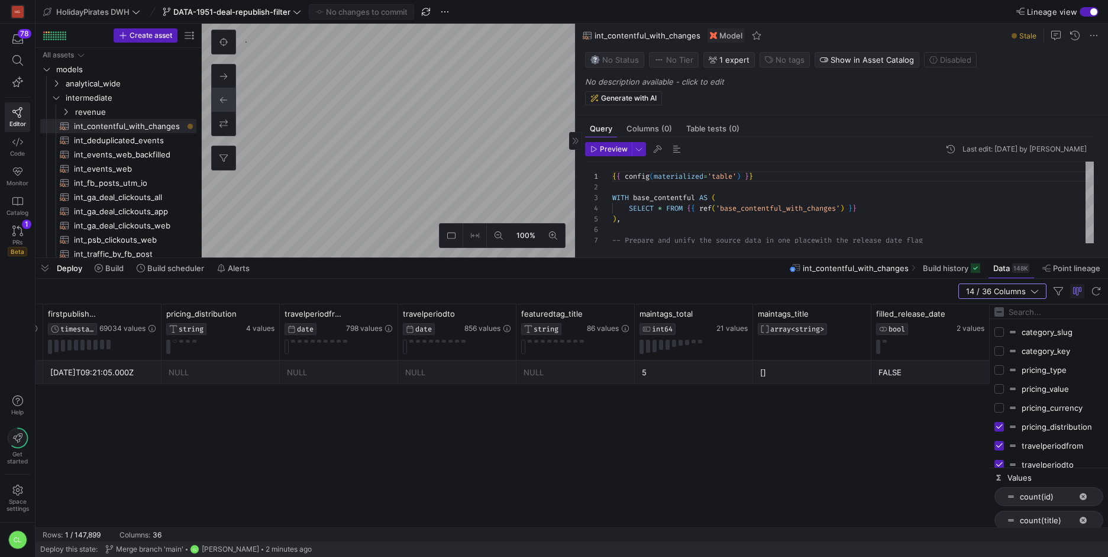
click at [999, 427] on input "Press SPACE to toggle visibility (visible)" at bounding box center [999, 426] width 9 height 9
checkbox input "false"
click at [1000, 422] on input "Press SPACE to toggle visibility (visible)" at bounding box center [999, 422] width 9 height 9
checkbox input "false"
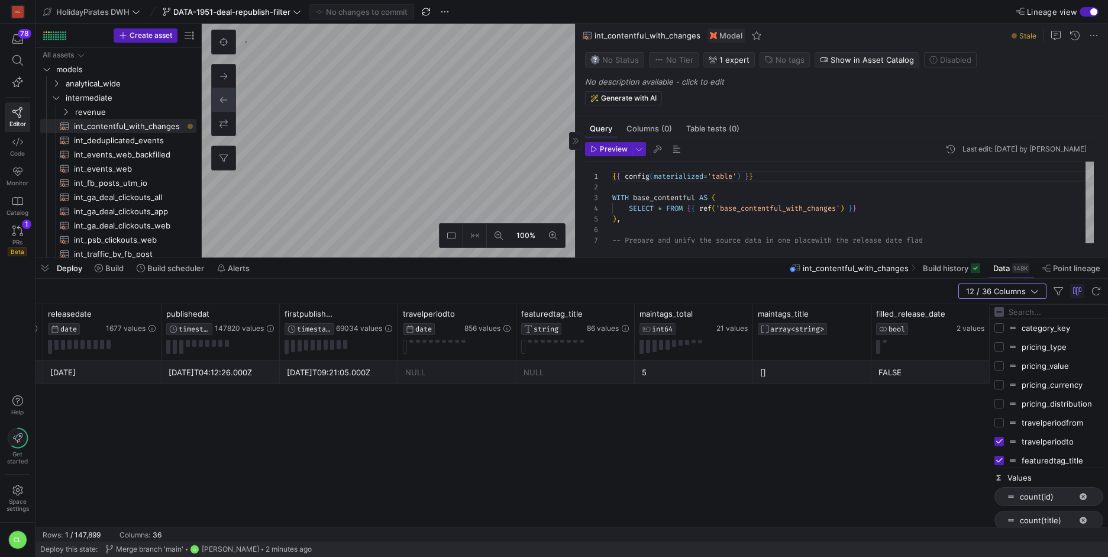
click at [1004, 440] on input "Press SPACE to toggle visibility (visible)" at bounding box center [999, 441] width 9 height 9
checkbox input "false"
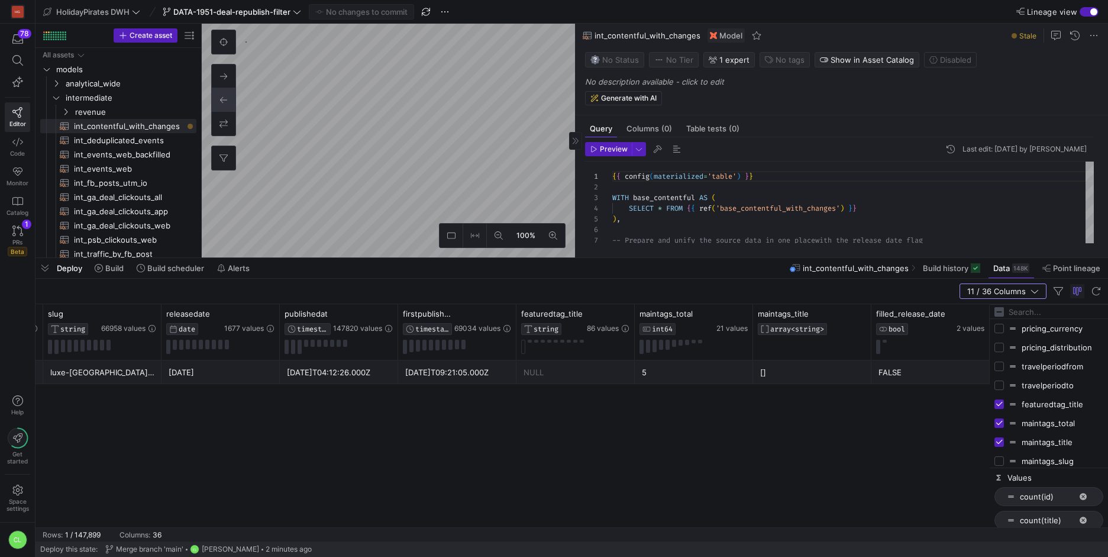
click at [1001, 414] on div "maintags_total" at bounding box center [1049, 423] width 109 height 19
click at [1001, 408] on input "Press SPACE to toggle visibility (visible)" at bounding box center [999, 403] width 9 height 9
checkbox input "false"
click at [999, 421] on input "Press SPACE to toggle visibility (visible)" at bounding box center [999, 422] width 9 height 9
checkbox input "false"
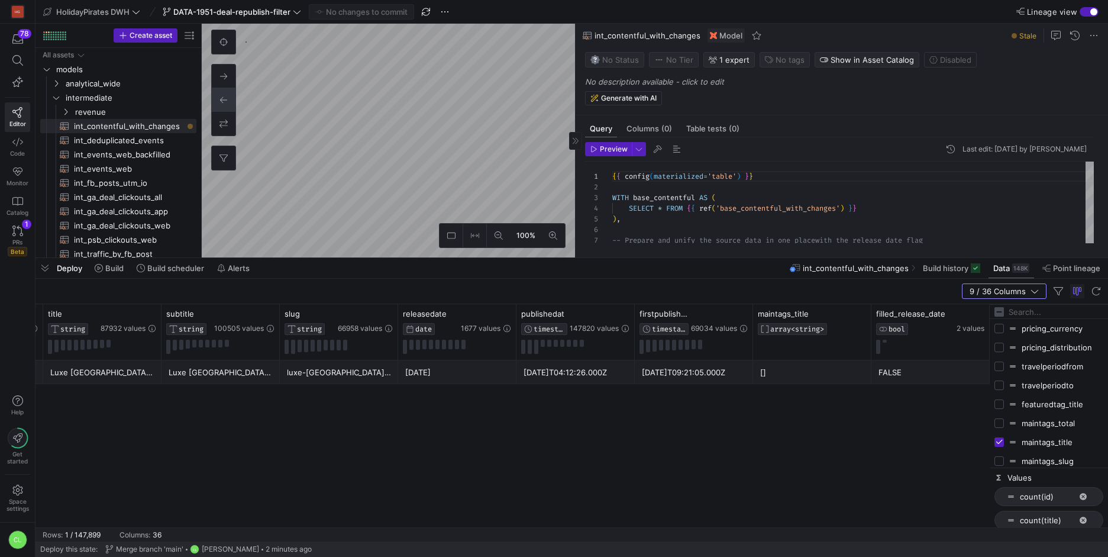
click at [1003, 442] on input "Press SPACE to toggle visibility (visible)" at bounding box center [999, 441] width 9 height 9
checkbox input "false"
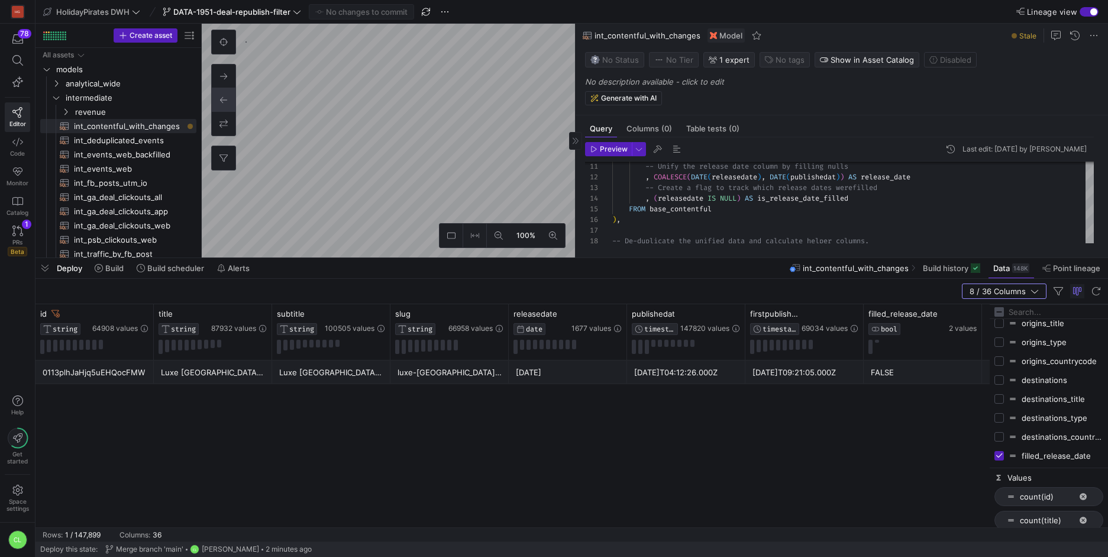
click at [871, 289] on div "8 / 36 Columns" at bounding box center [572, 291] width 1073 height 25
click at [755, 273] on div "Deploy Build Build scheduler Alerts int_contentful_with_changes Build history D…" at bounding box center [572, 268] width 1073 height 20
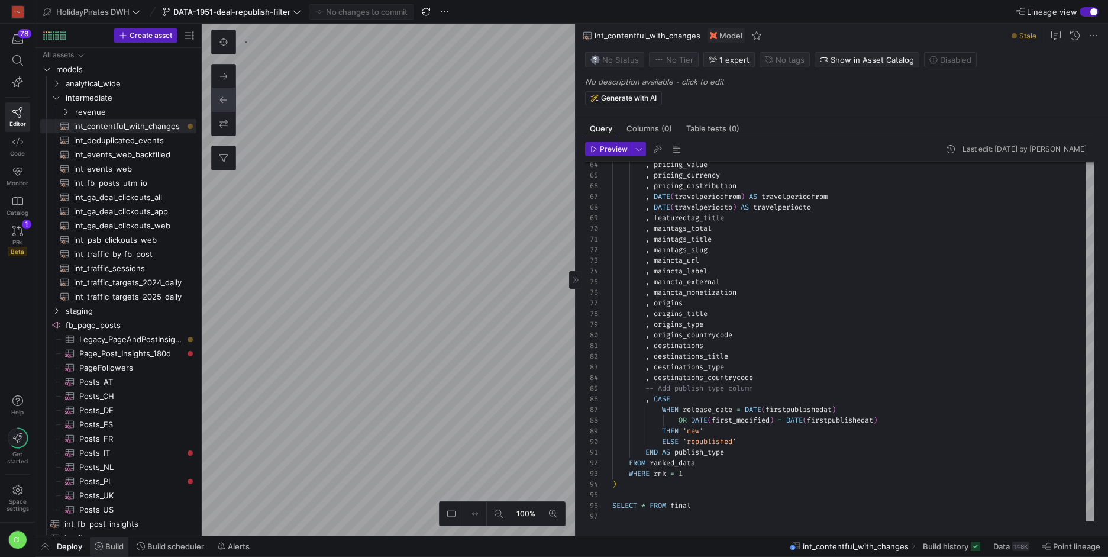
click at [114, 546] on span "Build" at bounding box center [114, 545] width 18 height 9
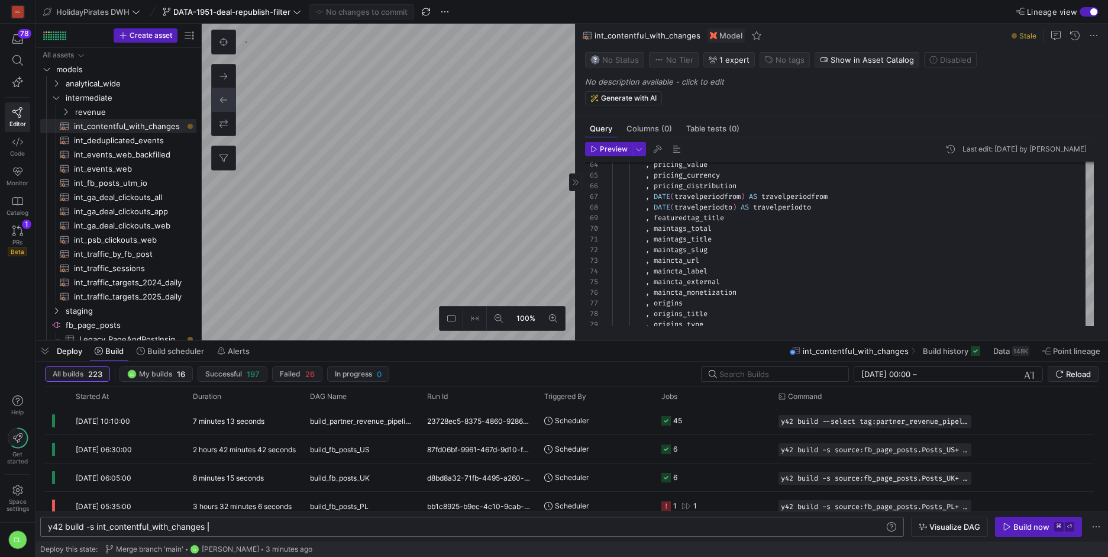
click at [282, 527] on div "y42 build -s int_contentful_with_changes" at bounding box center [466, 526] width 837 height 9
type textarea "y42 build -s int_contentful_with_changes+"
click at [1025, 525] on div "Build now" at bounding box center [1032, 526] width 36 height 9
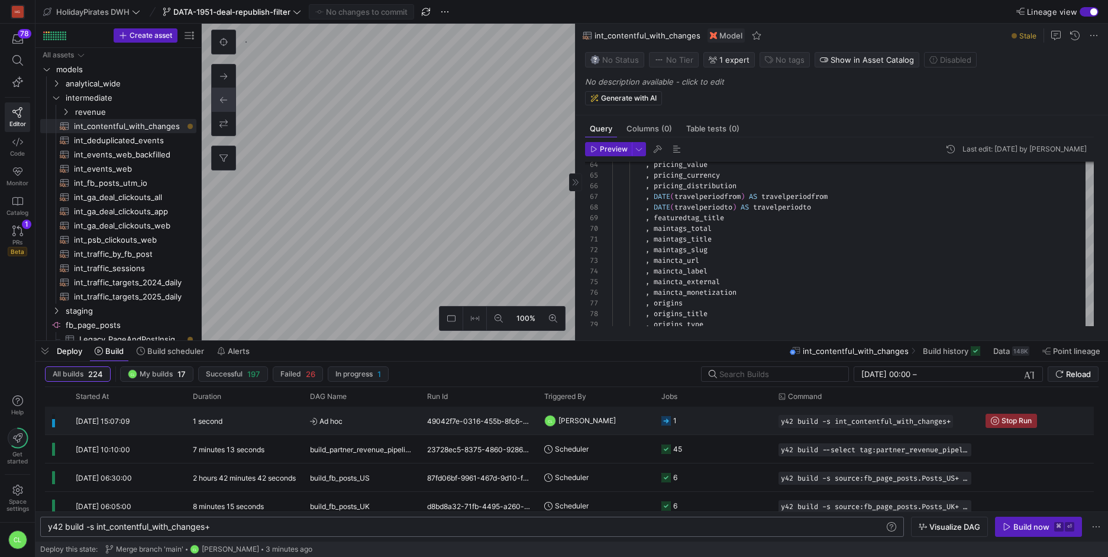
click at [506, 424] on div "49042f7e-0316-455b-8fc6-cd251897f2cd" at bounding box center [478, 420] width 117 height 28
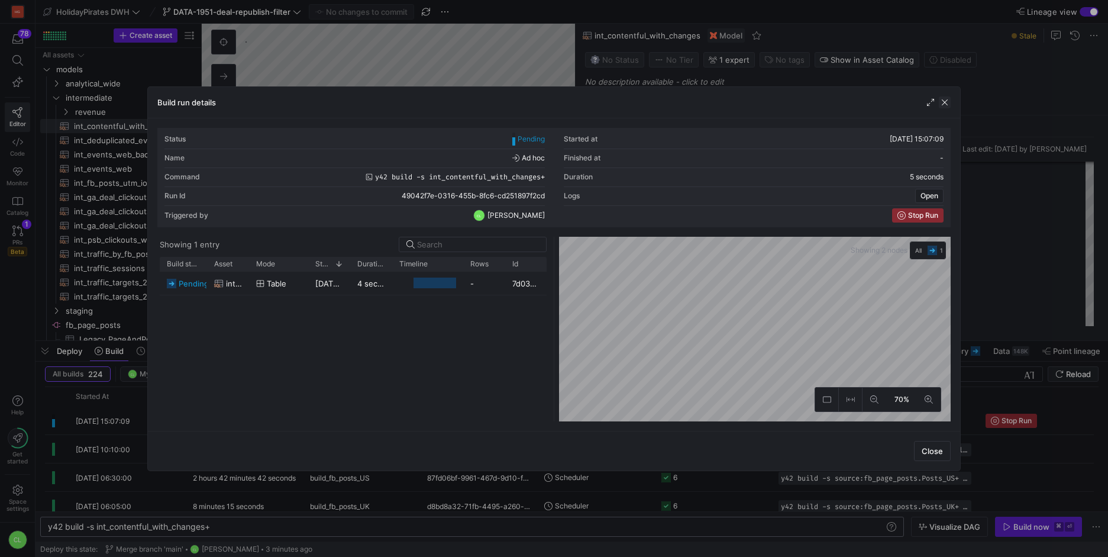
click at [940, 105] on span "button" at bounding box center [945, 102] width 12 height 12
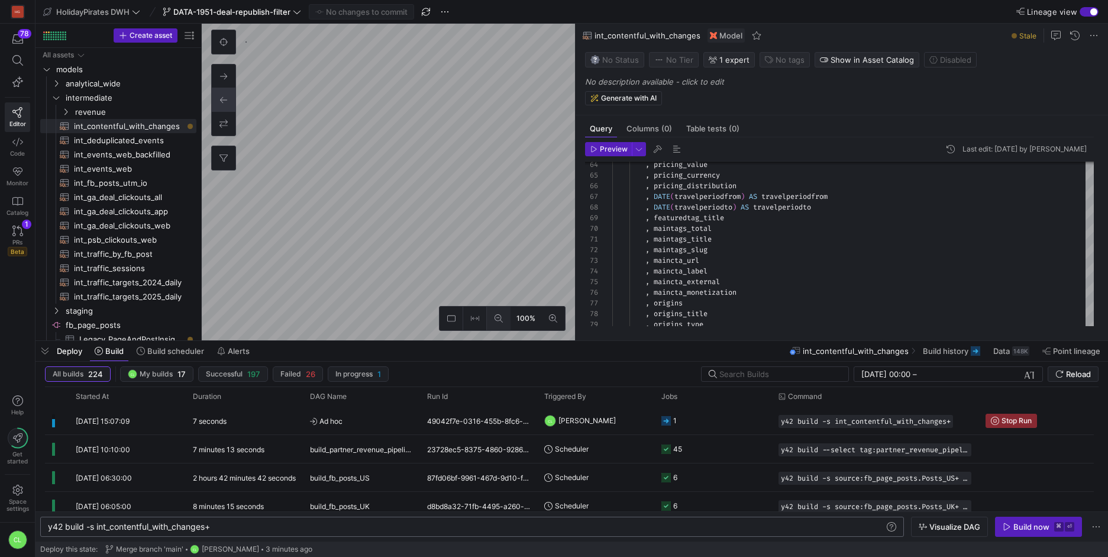
click at [501, 313] on button at bounding box center [499, 318] width 24 height 24
click at [558, 321] on button at bounding box center [553, 318] width 24 height 24
click at [1020, 350] on div "148K" at bounding box center [1020, 350] width 17 height 9
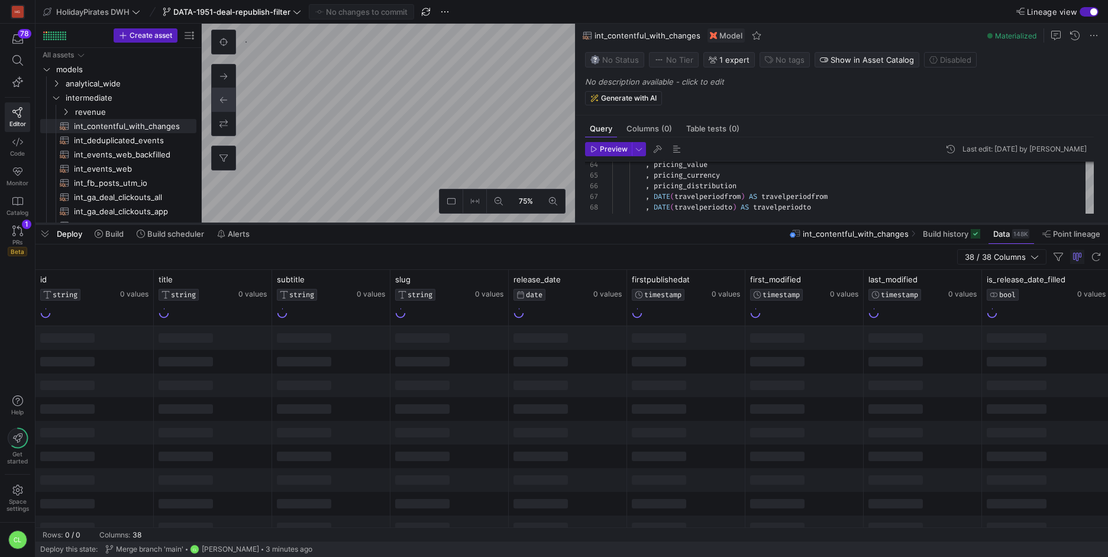
drag, startPoint x: 723, startPoint y: 275, endPoint x: 732, endPoint y: 224, distance: 51.2
click at [732, 224] on div at bounding box center [572, 223] width 1073 height 5
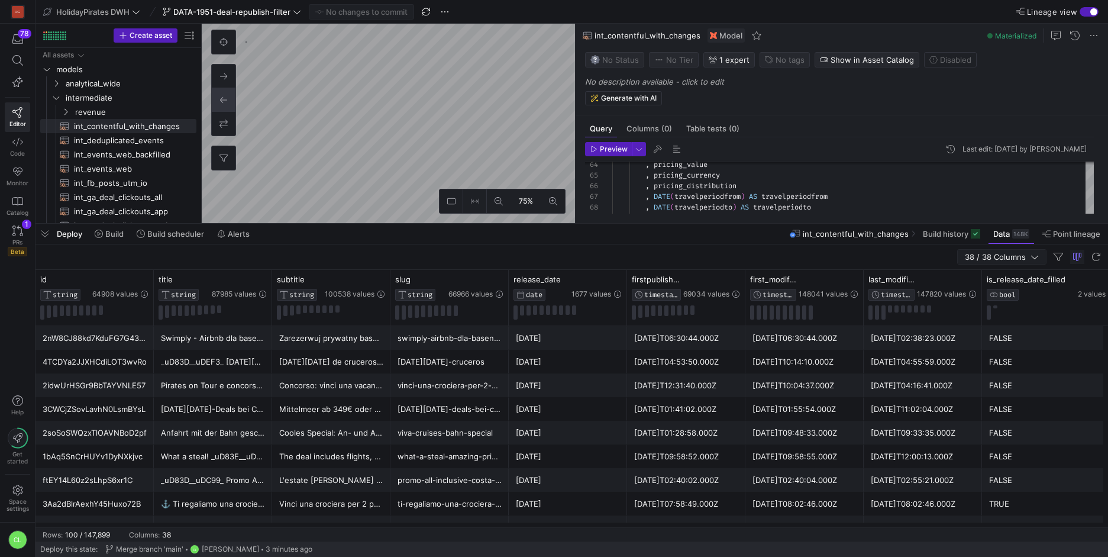
click at [1032, 254] on icon "button" at bounding box center [1035, 257] width 8 height 8
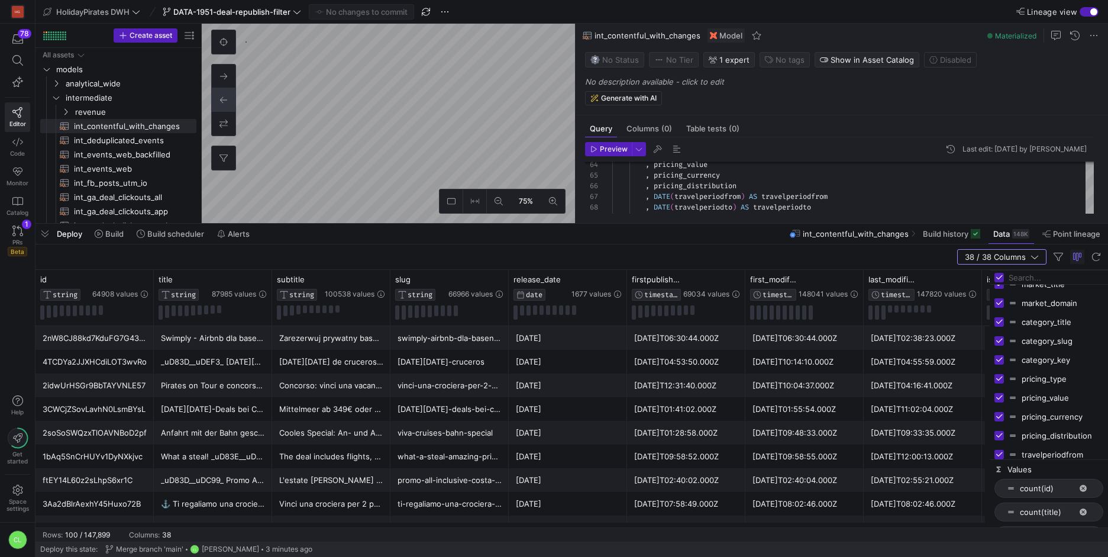
scroll to position [263, 0]
click at [1043, 256] on span "button" at bounding box center [1002, 257] width 88 height 14
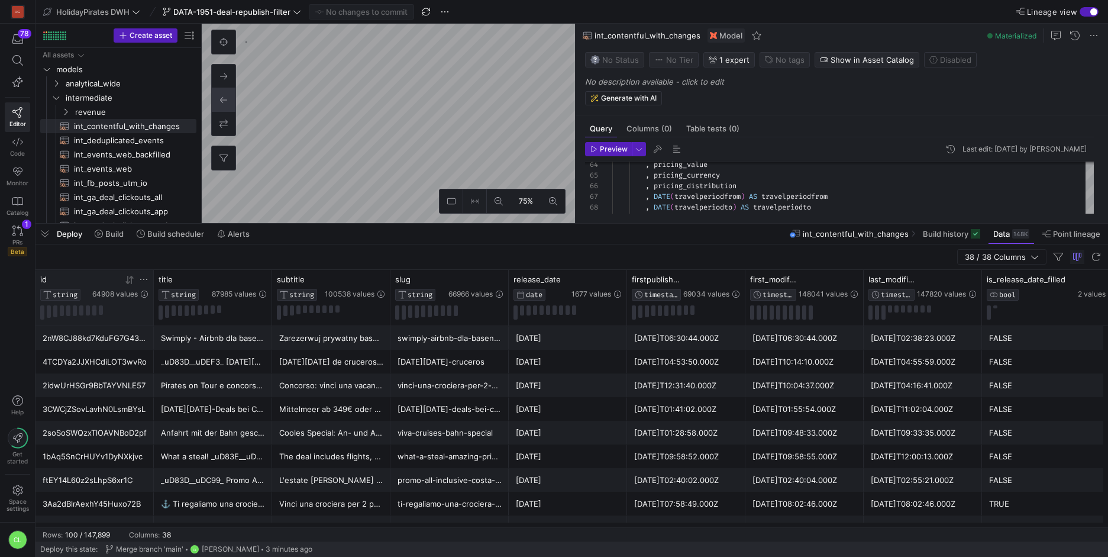
click at [147, 284] on button at bounding box center [143, 280] width 9 height 10
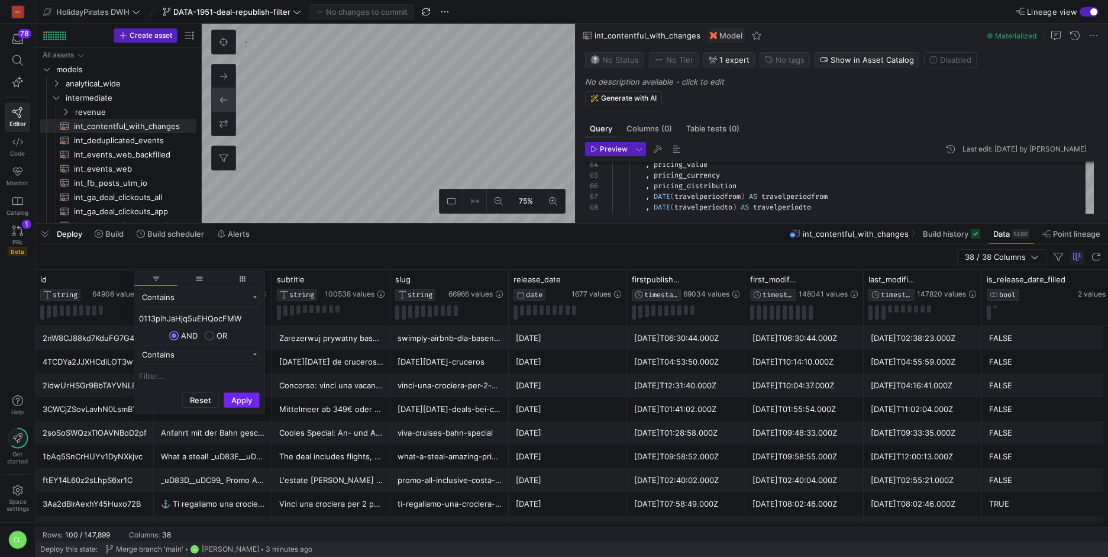
type input "0113plhJaHjq5uEHQocFMW"
click at [242, 396] on button "Apply" at bounding box center [242, 399] width 36 height 15
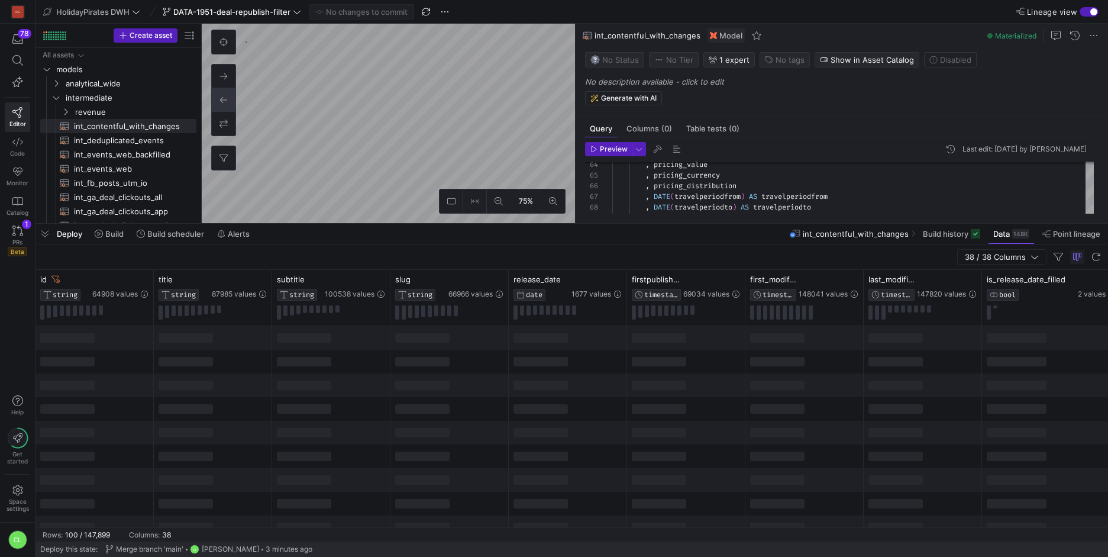
click at [392, 408] on div at bounding box center [450, 409] width 118 height 24
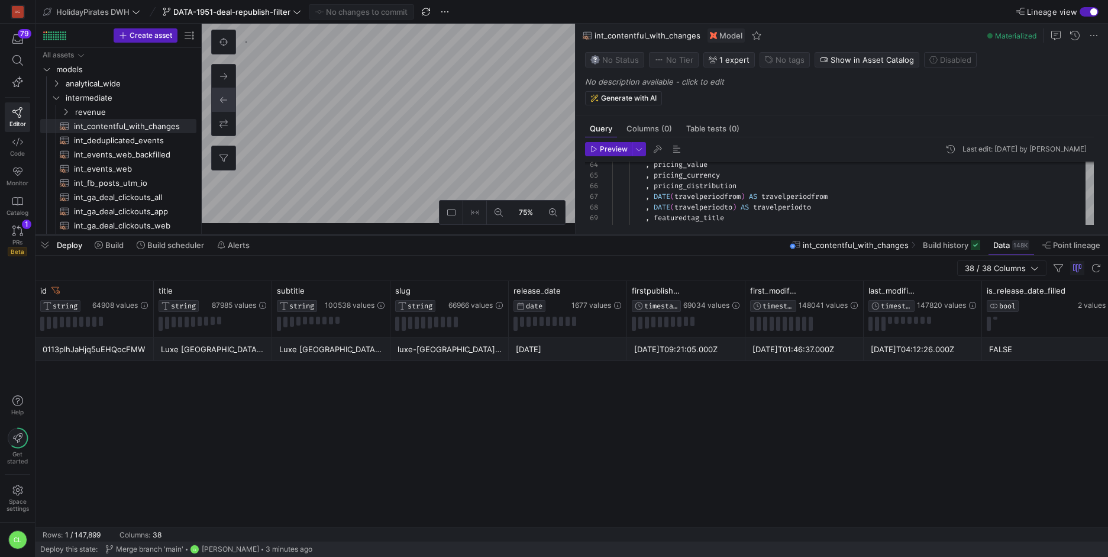
drag, startPoint x: 519, startPoint y: 223, endPoint x: 519, endPoint y: 234, distance: 11.3
click at [519, 234] on div at bounding box center [572, 235] width 1073 height 5
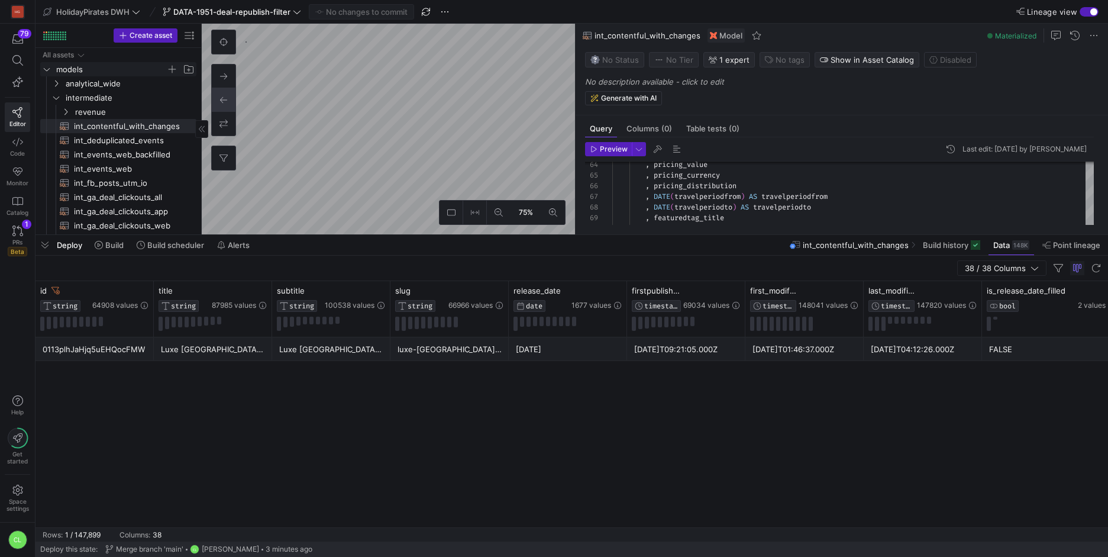
click at [146, 67] on as-split "Create asset Drag here to set row groups Drag here to set column labels Group 1…" at bounding box center [572, 129] width 1073 height 211
click at [543, 204] on div "75%" at bounding box center [388, 129] width 373 height 211
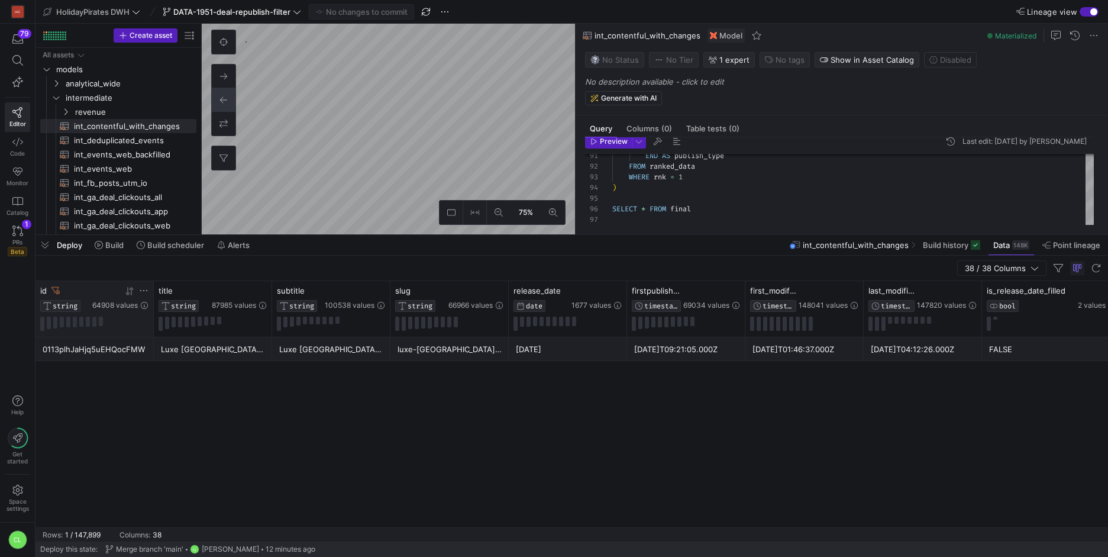
click at [139, 292] on icon at bounding box center [143, 290] width 9 height 9
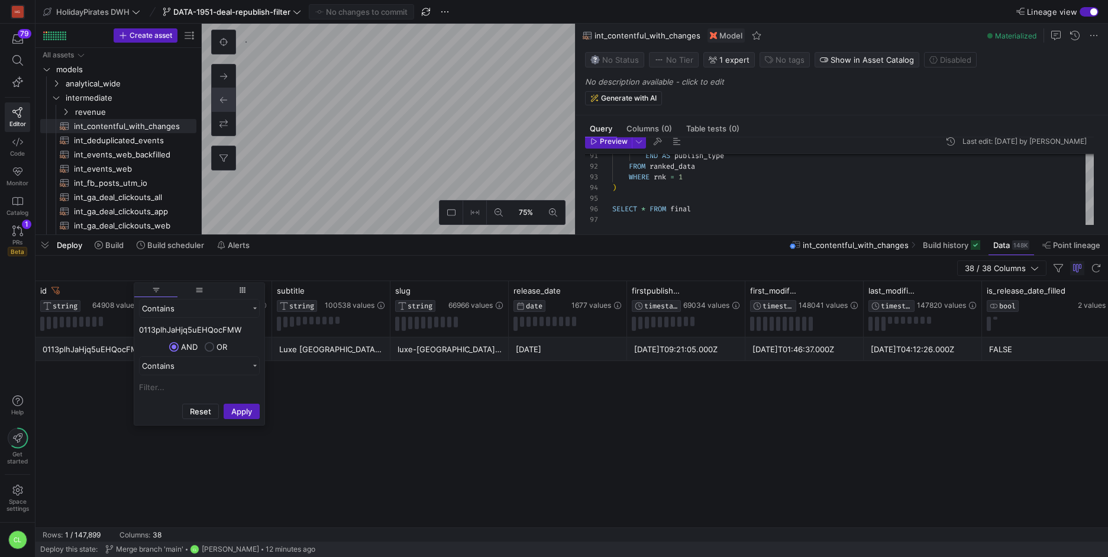
click at [224, 334] on input "0113plhJaHjq5uEHQocFMW" at bounding box center [199, 329] width 121 height 14
type input "01171luqS80mI7La71oBHe"
click at [241, 404] on button "Apply" at bounding box center [242, 411] width 36 height 15
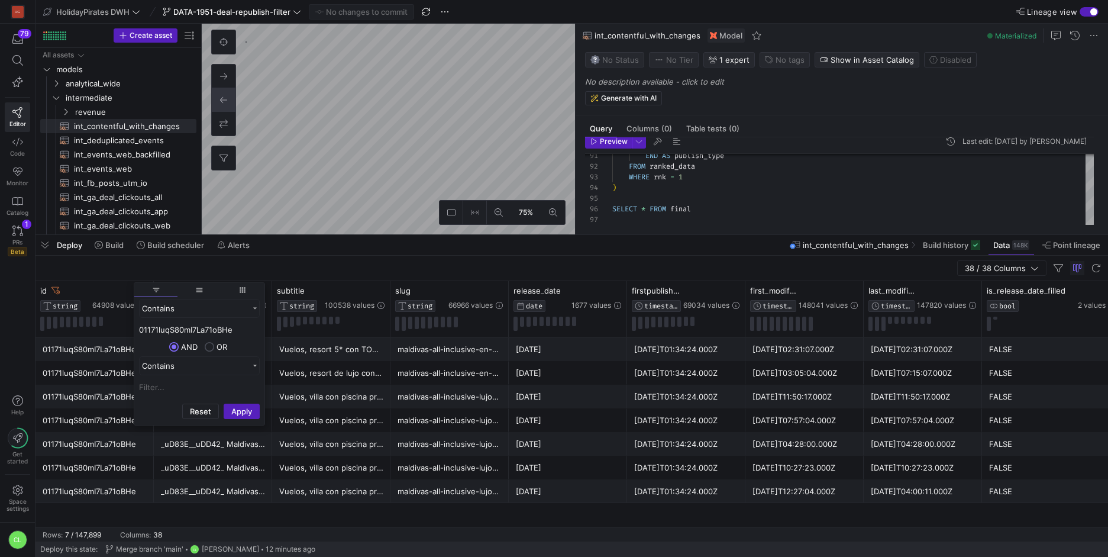
click at [447, 422] on div "maldivas-all-inclusive-lujo-vp-feb" at bounding box center [450, 420] width 104 height 23
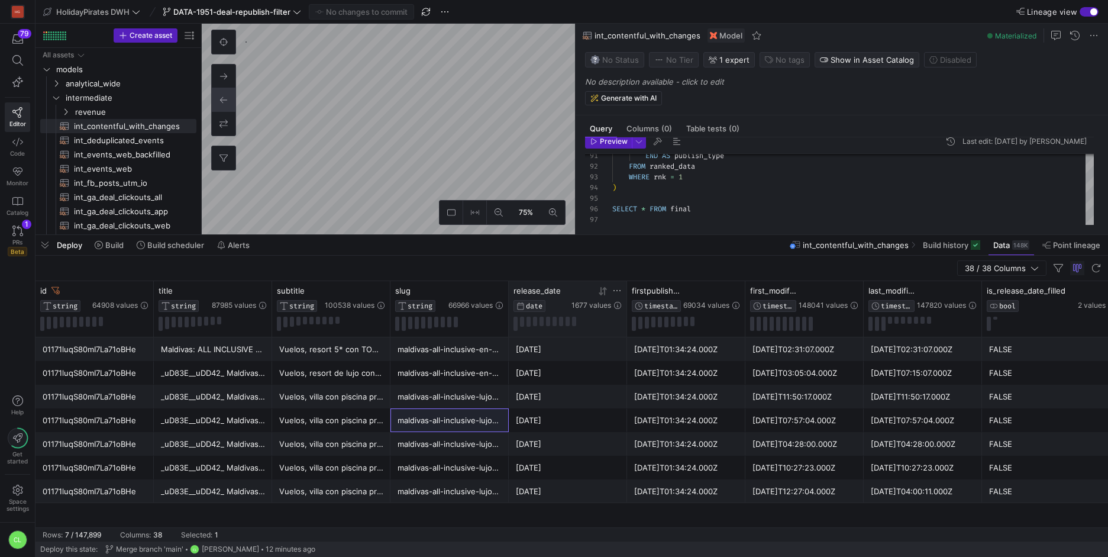
click at [605, 291] on icon at bounding box center [604, 290] width 4 height 8
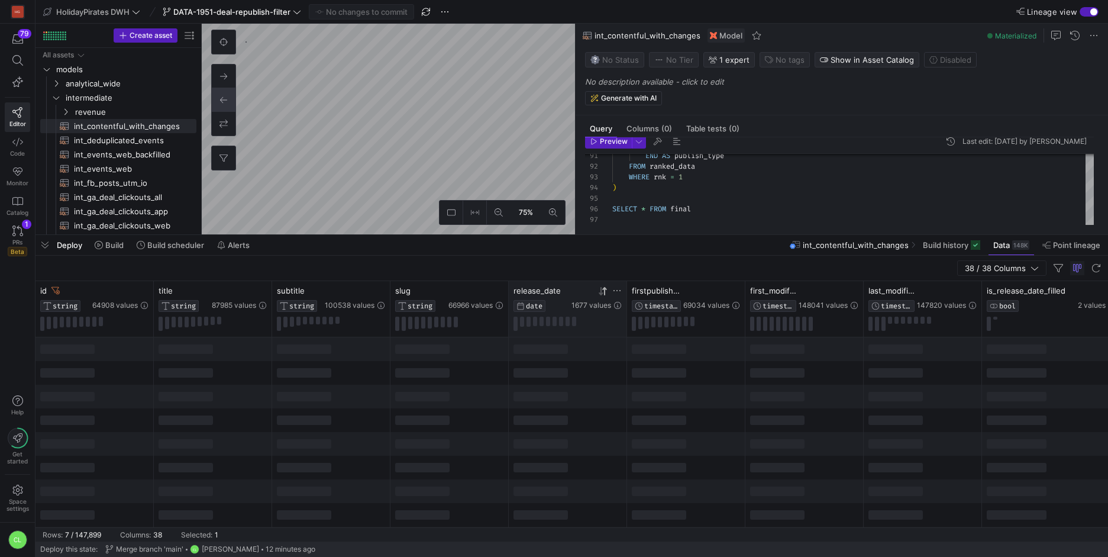
click at [605, 291] on icon at bounding box center [604, 290] width 4 height 8
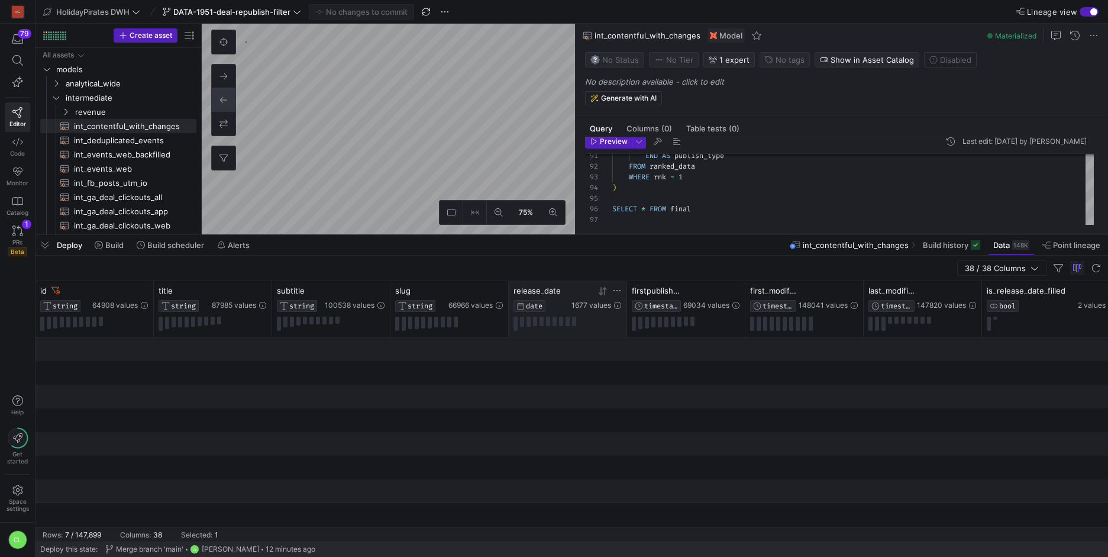
click at [605, 291] on icon at bounding box center [604, 290] width 4 height 8
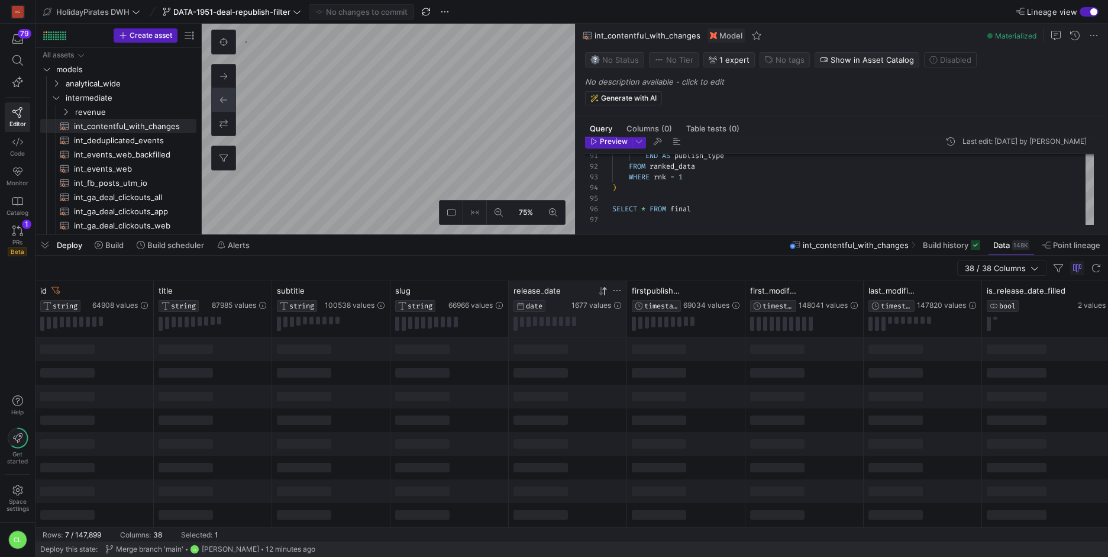
click at [584, 441] on div at bounding box center [568, 444] width 118 height 24
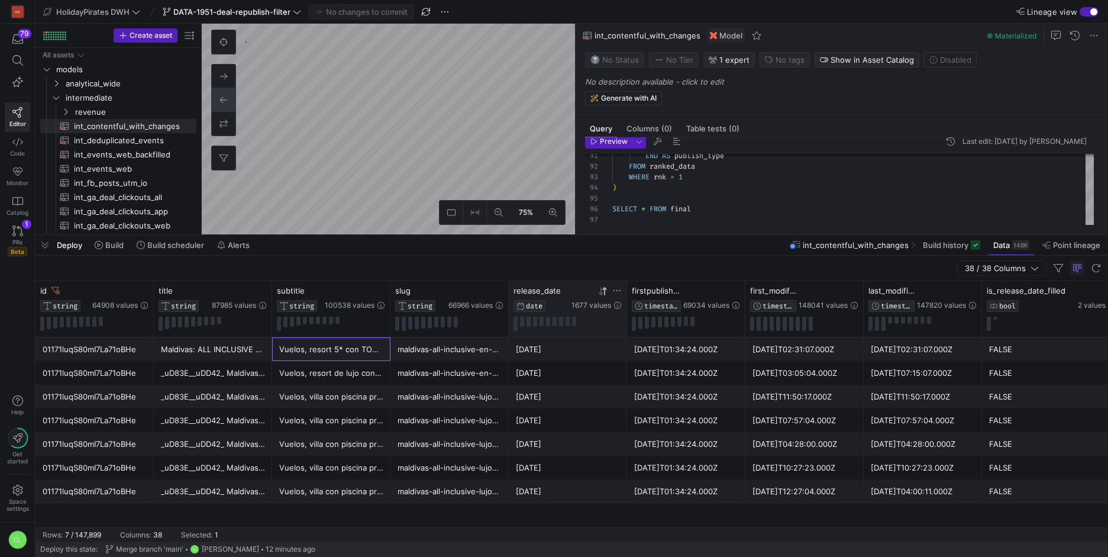
click at [369, 352] on div "Vuelos, resort 5* con TODO INCLUIDO, masaje, excursión de esnórquel, paddle boa…" at bounding box center [331, 349] width 104 height 23
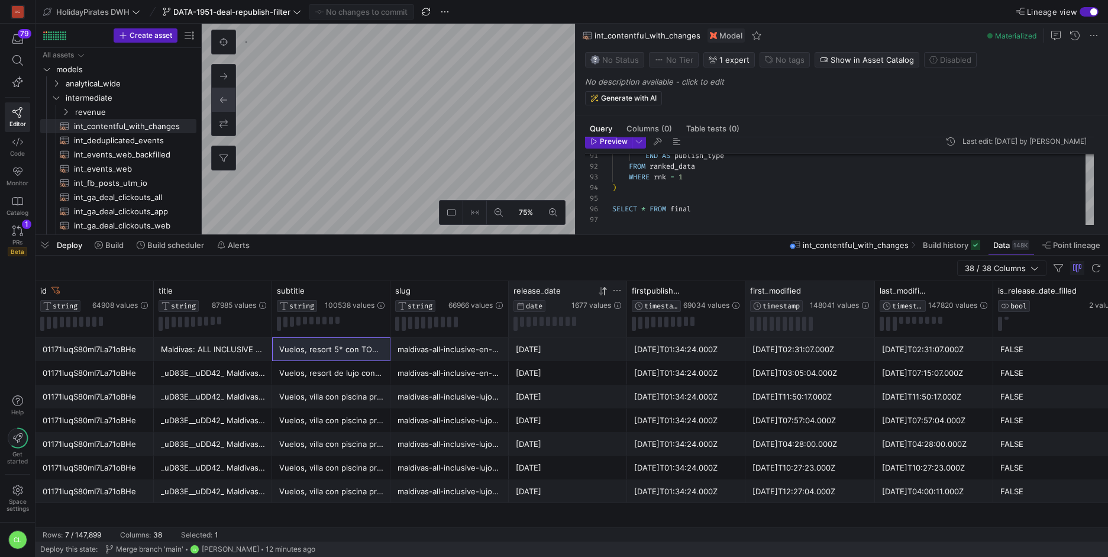
drag, startPoint x: 862, startPoint y: 289, endPoint x: 874, endPoint y: 289, distance: 12.4
click at [874, 289] on div at bounding box center [874, 309] width 5 height 56
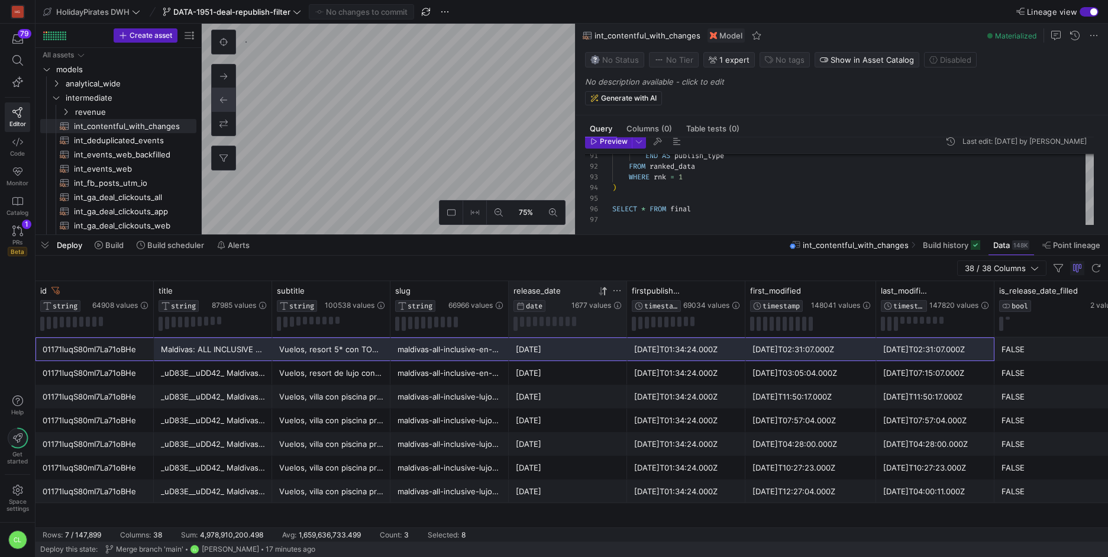
drag, startPoint x: 82, startPoint y: 347, endPoint x: 943, endPoint y: 346, distance: 860.9
click at [144, 292] on icon at bounding box center [143, 290] width 9 height 9
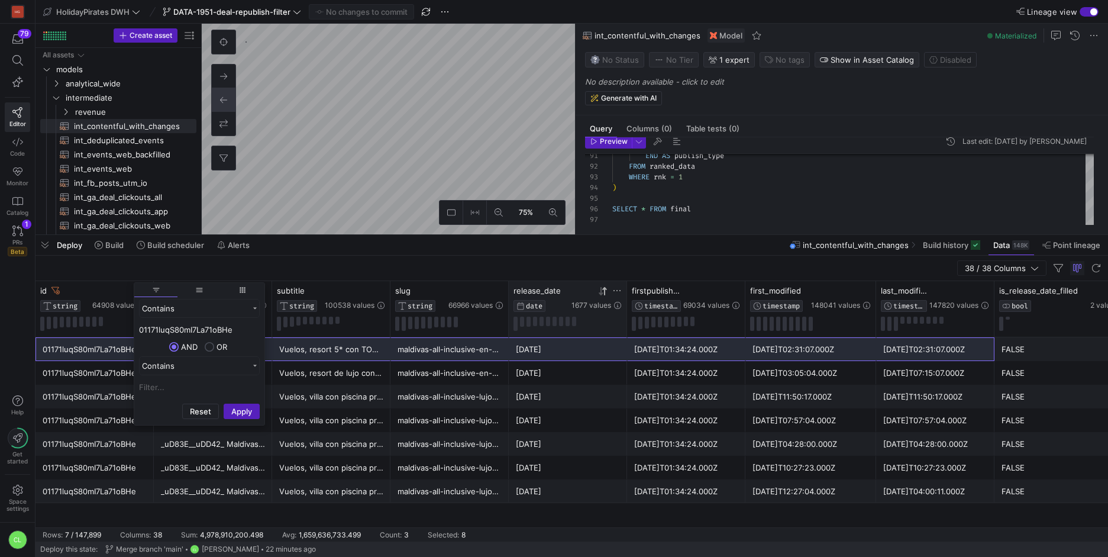
click at [197, 326] on input "01171luqS80mI7La71oBHe" at bounding box center [199, 329] width 121 height 14
type input "0113plhJaHjq5uEHQocFMW"
click at [236, 409] on button "Apply" at bounding box center [242, 411] width 36 height 15
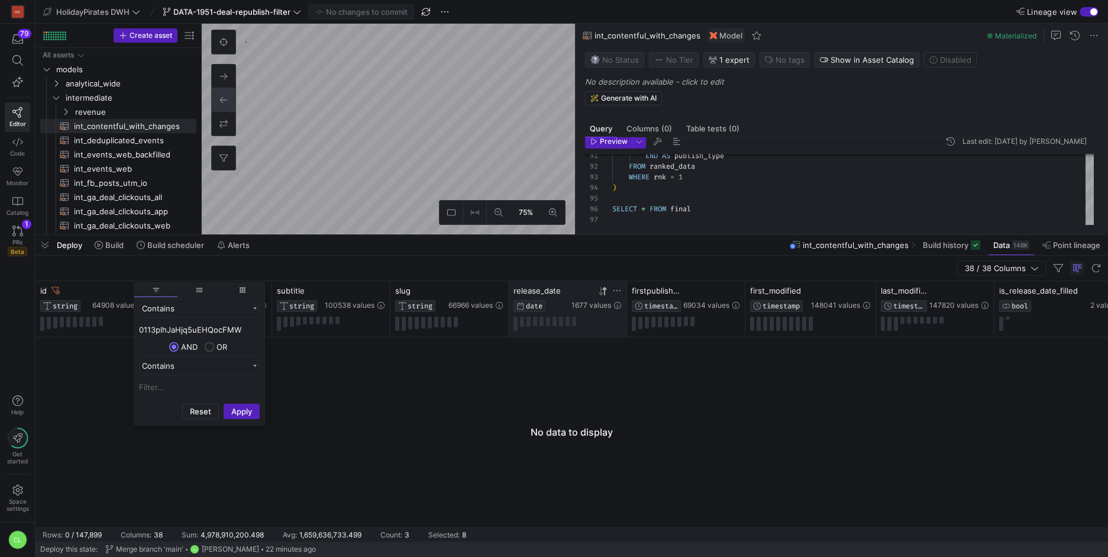
click at [101, 379] on div at bounding box center [572, 432] width 1073 height 190
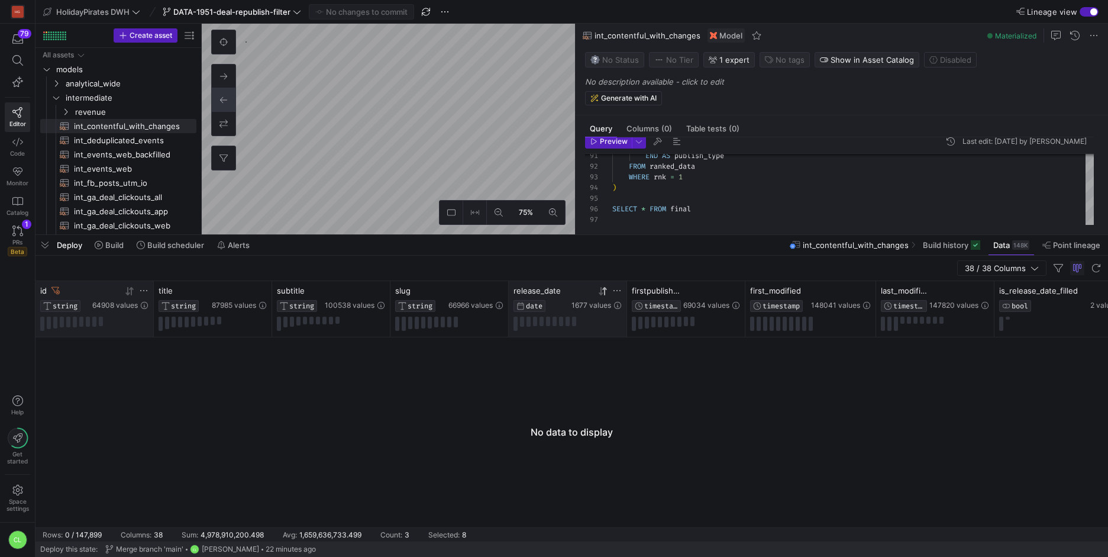
click at [143, 293] on icon at bounding box center [143, 290] width 9 height 9
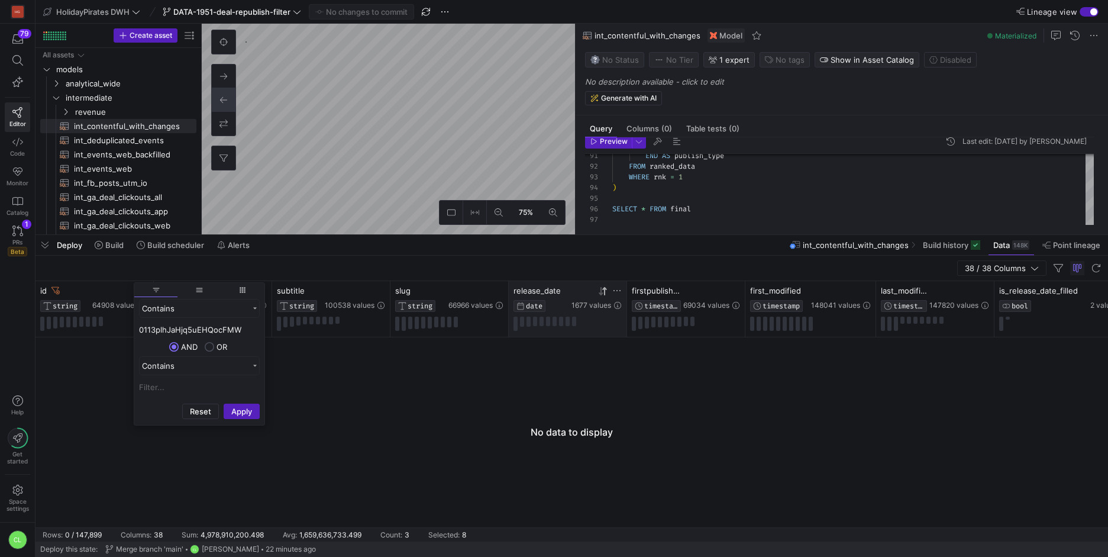
click at [193, 332] on input "0113plhJaHjq5uEHQocFMW" at bounding box center [199, 329] width 121 height 14
click at [246, 409] on button "Apply" at bounding box center [242, 411] width 36 height 15
click at [243, 412] on button "Apply" at bounding box center [242, 411] width 36 height 15
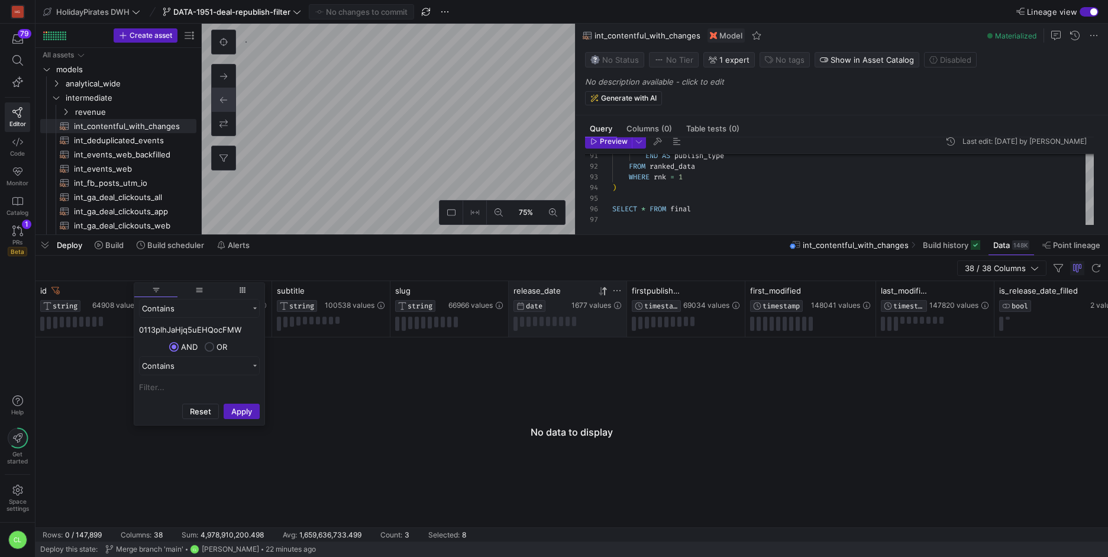
click at [327, 409] on div at bounding box center [572, 432] width 1073 height 190
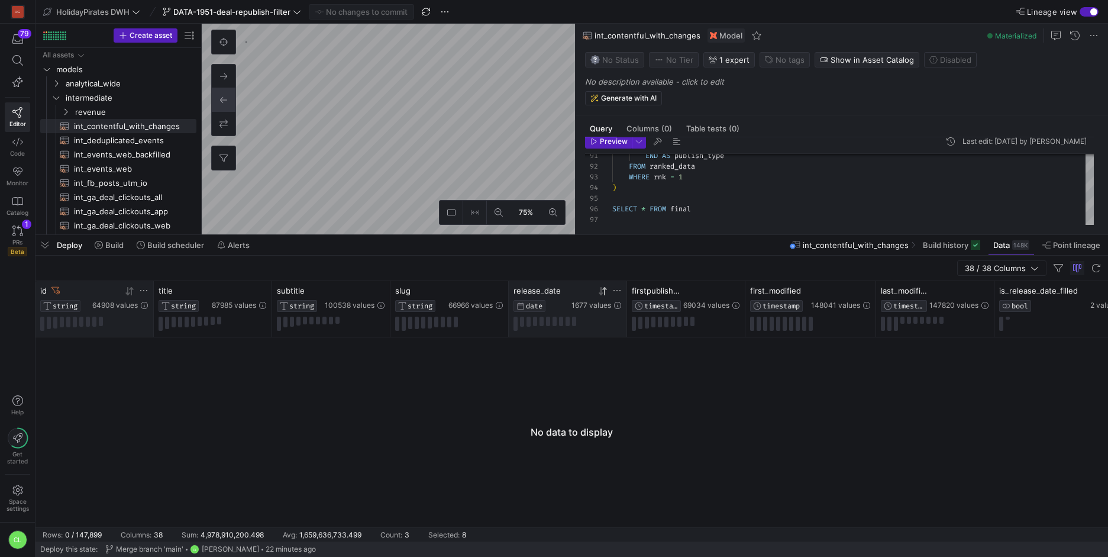
click at [143, 289] on icon at bounding box center [143, 290] width 9 height 9
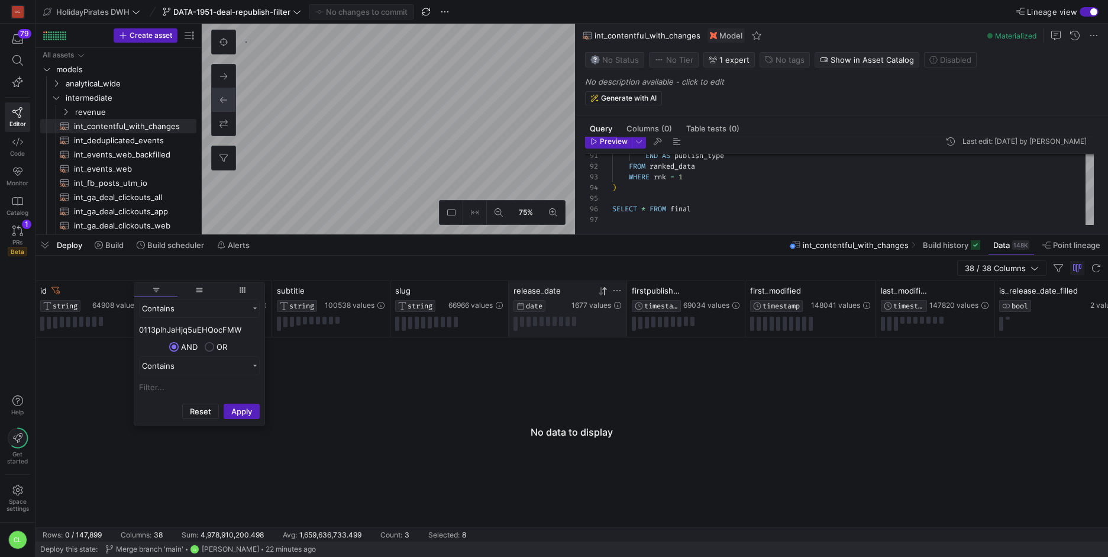
click at [183, 331] on input "0113plhJaHjq5uEHQocFMW" at bounding box center [199, 329] width 121 height 14
type input "0113plhJaHjq5uEHQocFMW"
click at [224, 409] on button "Apply" at bounding box center [242, 411] width 36 height 15
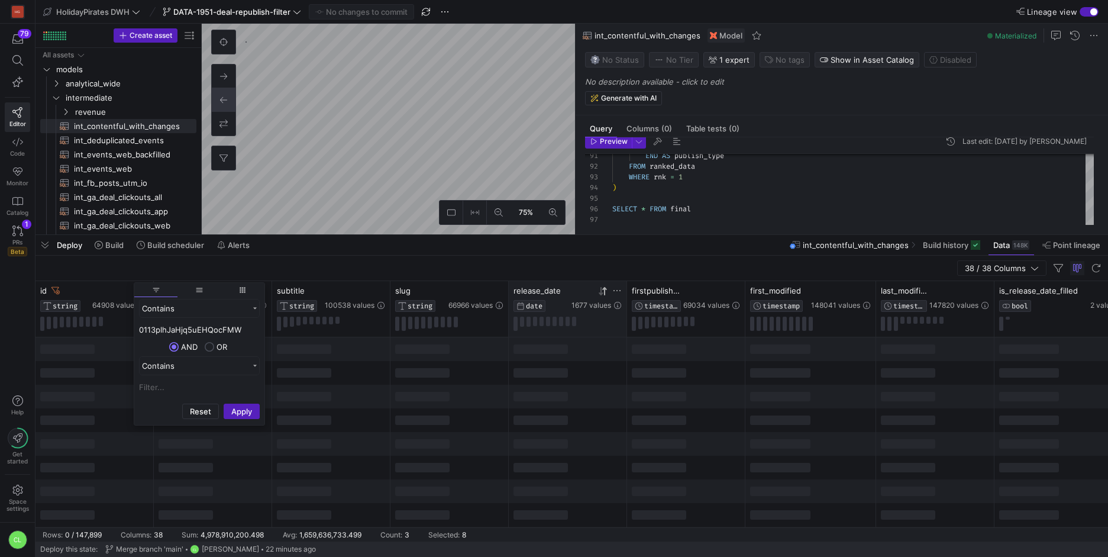
click at [364, 389] on div at bounding box center [331, 397] width 118 height 24
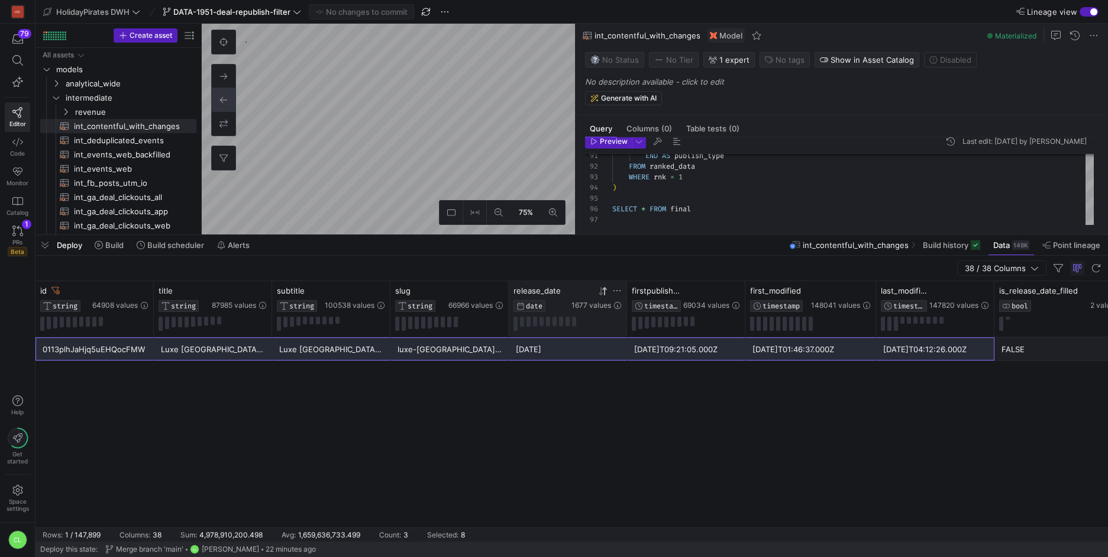
click at [602, 372] on div "0113plhJaHjq5uEHQocFMW Luxe [GEOGRAPHIC_DATA] Stays Luxe [GEOGRAPHIC_DATA] Stay…" at bounding box center [572, 432] width 1073 height 190
drag, startPoint x: 744, startPoint y: 293, endPoint x: 757, endPoint y: 292, distance: 13.1
click at [766, 293] on div at bounding box center [768, 309] width 5 height 56
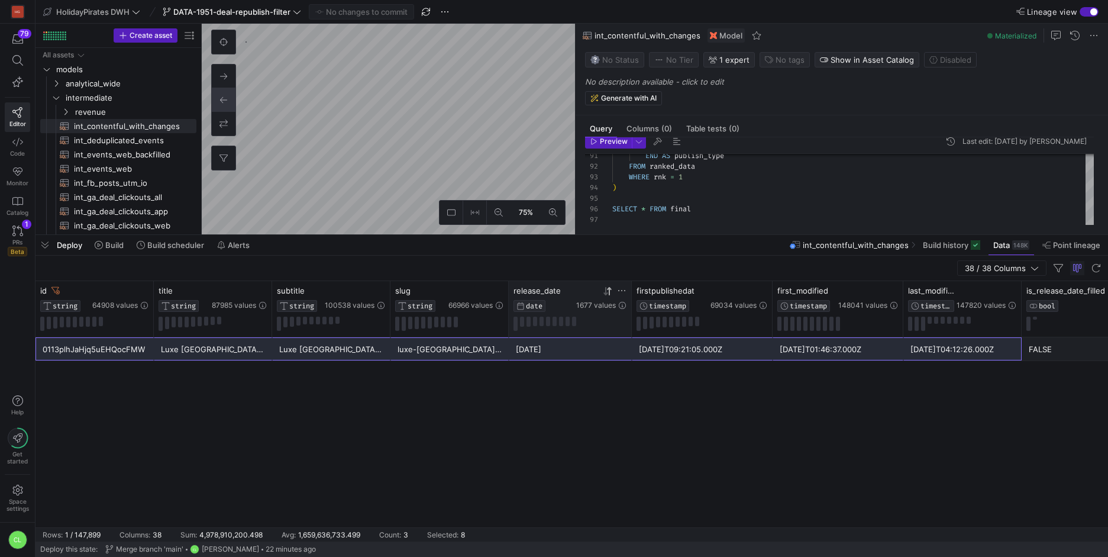
click at [631, 290] on div at bounding box center [631, 309] width 5 height 56
